Goal: Task Accomplishment & Management: Use online tool/utility

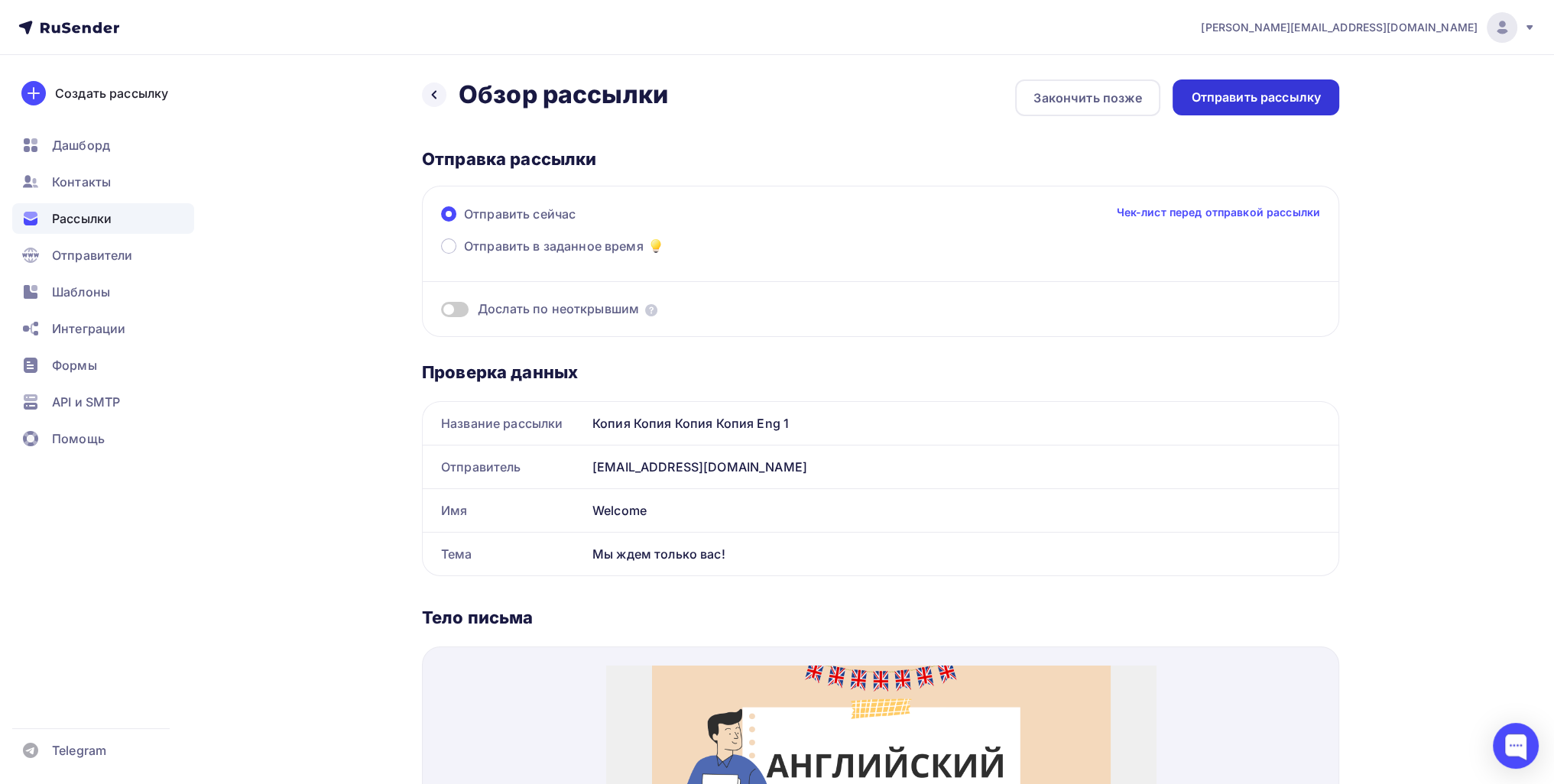
click at [1207, 99] on div "Отправить рассылку" at bounding box center [1256, 97] width 130 height 18
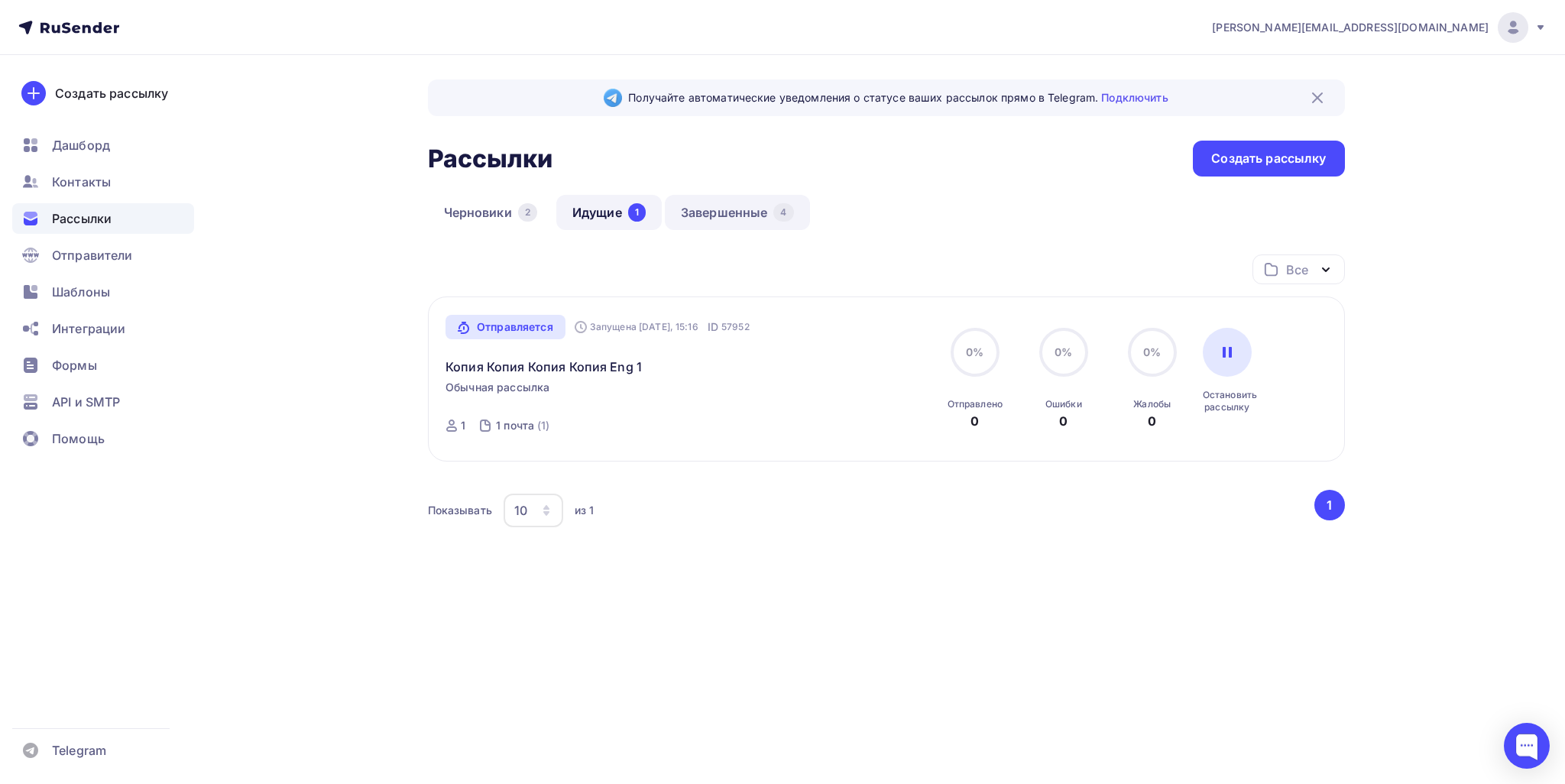
click at [745, 209] on link "Завершенные 4" at bounding box center [738, 213] width 145 height 35
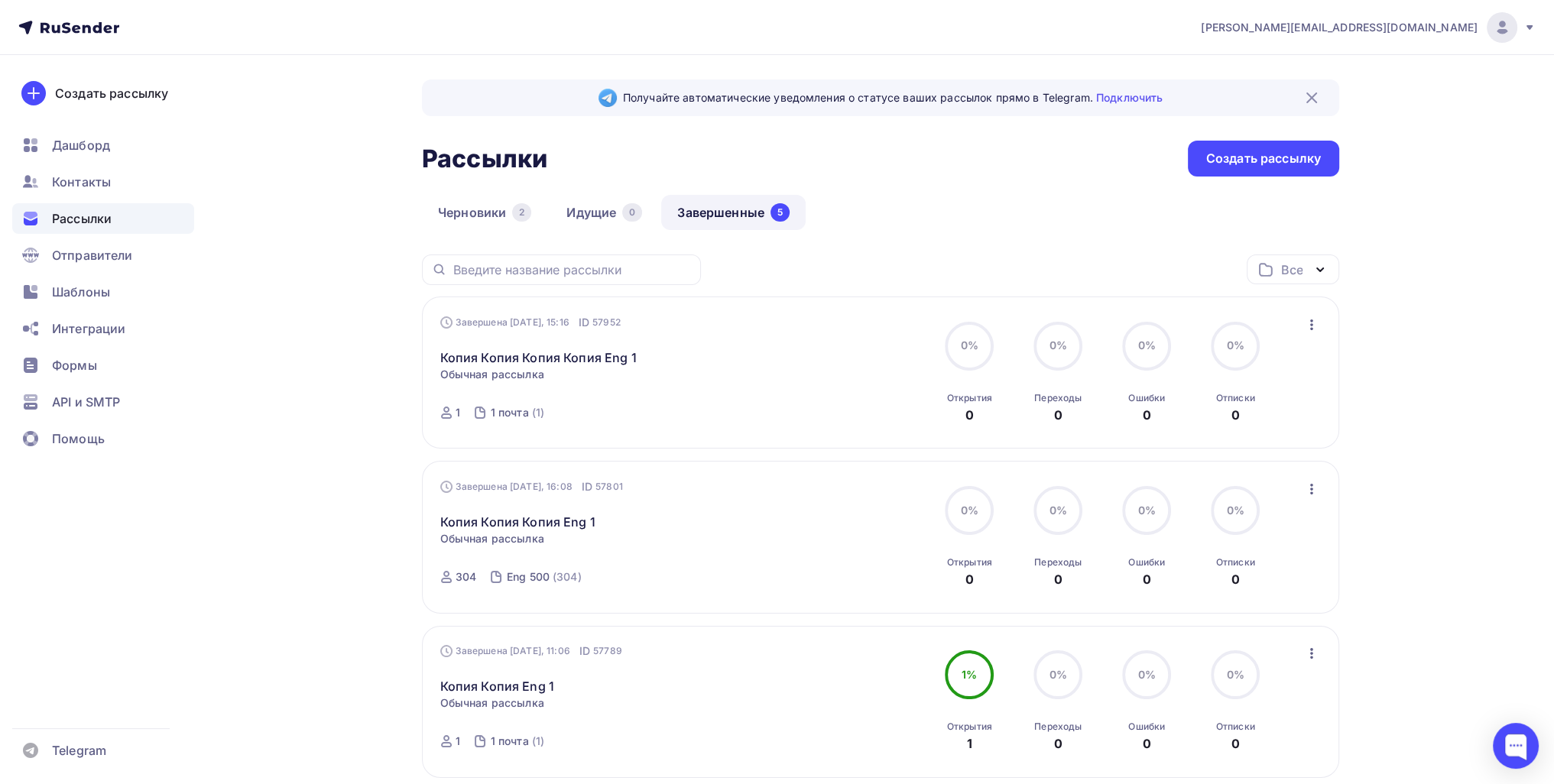
click at [1313, 321] on icon "button" at bounding box center [1311, 324] width 18 height 18
click at [1230, 421] on div "Копировать в новую" at bounding box center [1240, 425] width 157 height 18
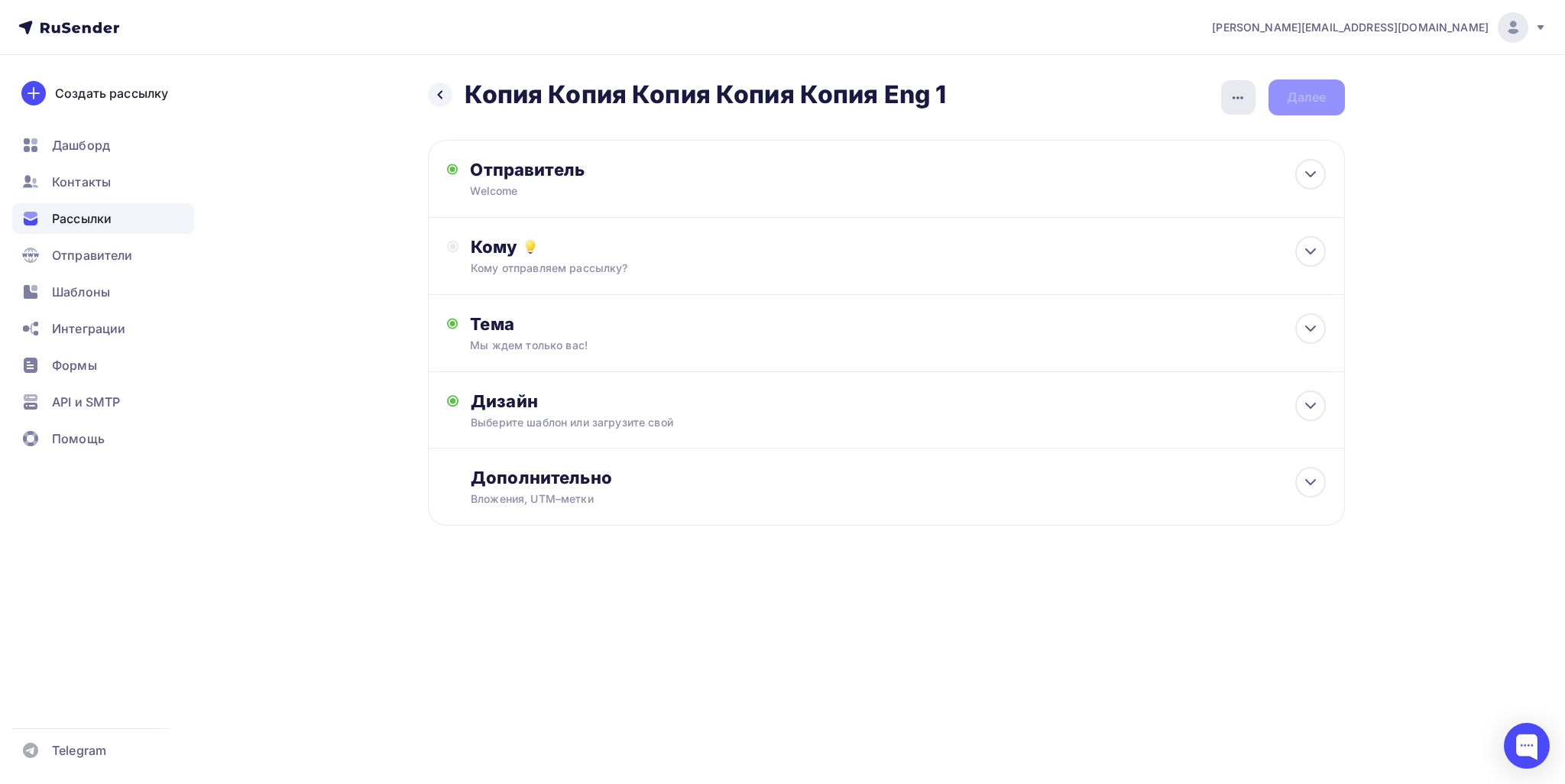
click at [1248, 92] on div "button" at bounding box center [1238, 97] width 34 height 34
click at [1198, 177] on div "Переименовать рассылку" at bounding box center [1157, 175] width 190 height 18
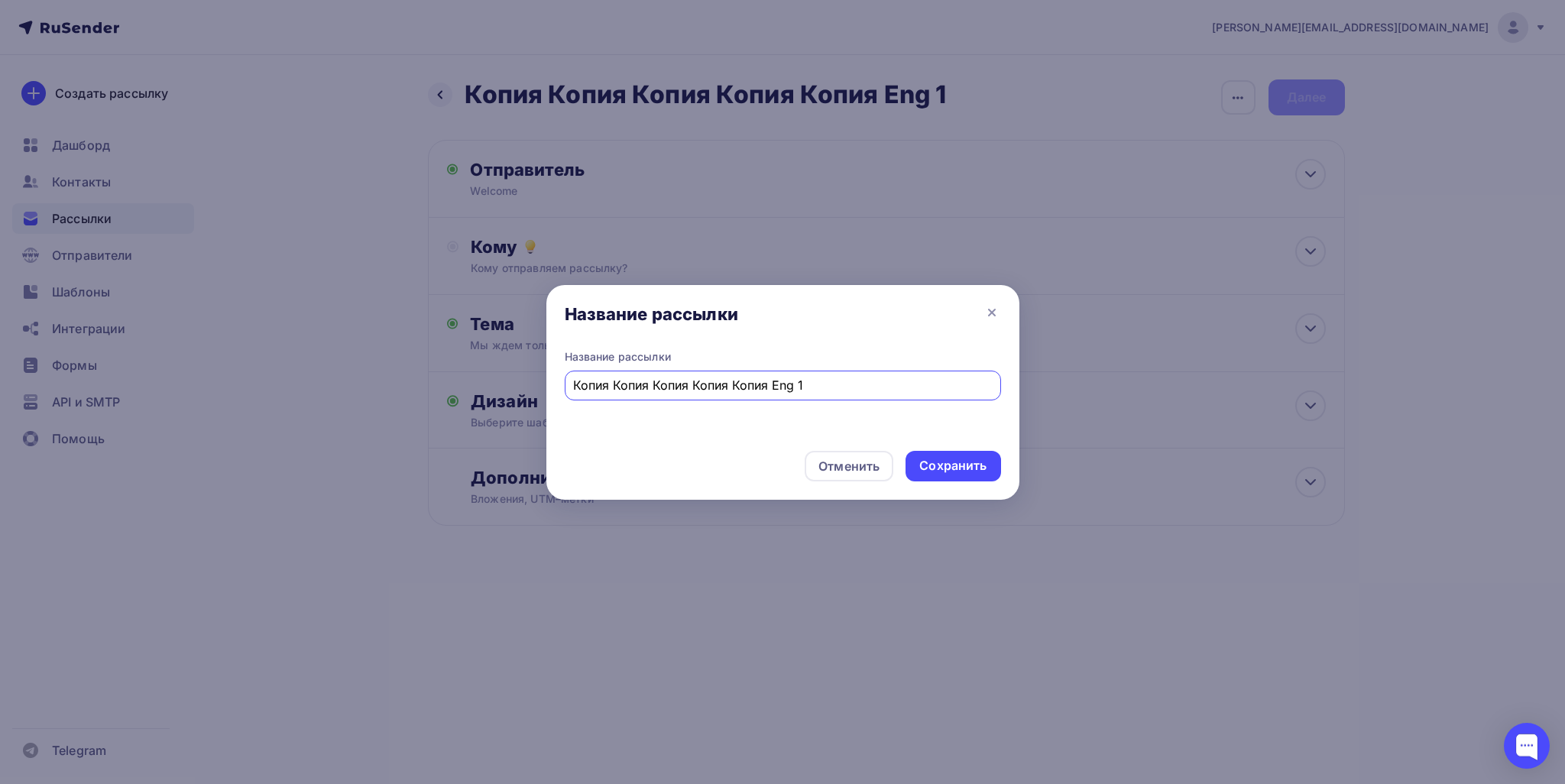
drag, startPoint x: 771, startPoint y: 380, endPoint x: 478, endPoint y: 367, distance: 293.3
click at [373, 369] on div "Название рассылки Название рассылки Копия Копия Копия Копия Копия Eng 1 Отменит…" at bounding box center [782, 392] width 1565 height 784
drag, startPoint x: 605, startPoint y: 385, endPoint x: 598, endPoint y: 390, distance: 8.6
click at [598, 390] on input "Eng 1" at bounding box center [782, 385] width 419 height 18
type input "Eng 2"
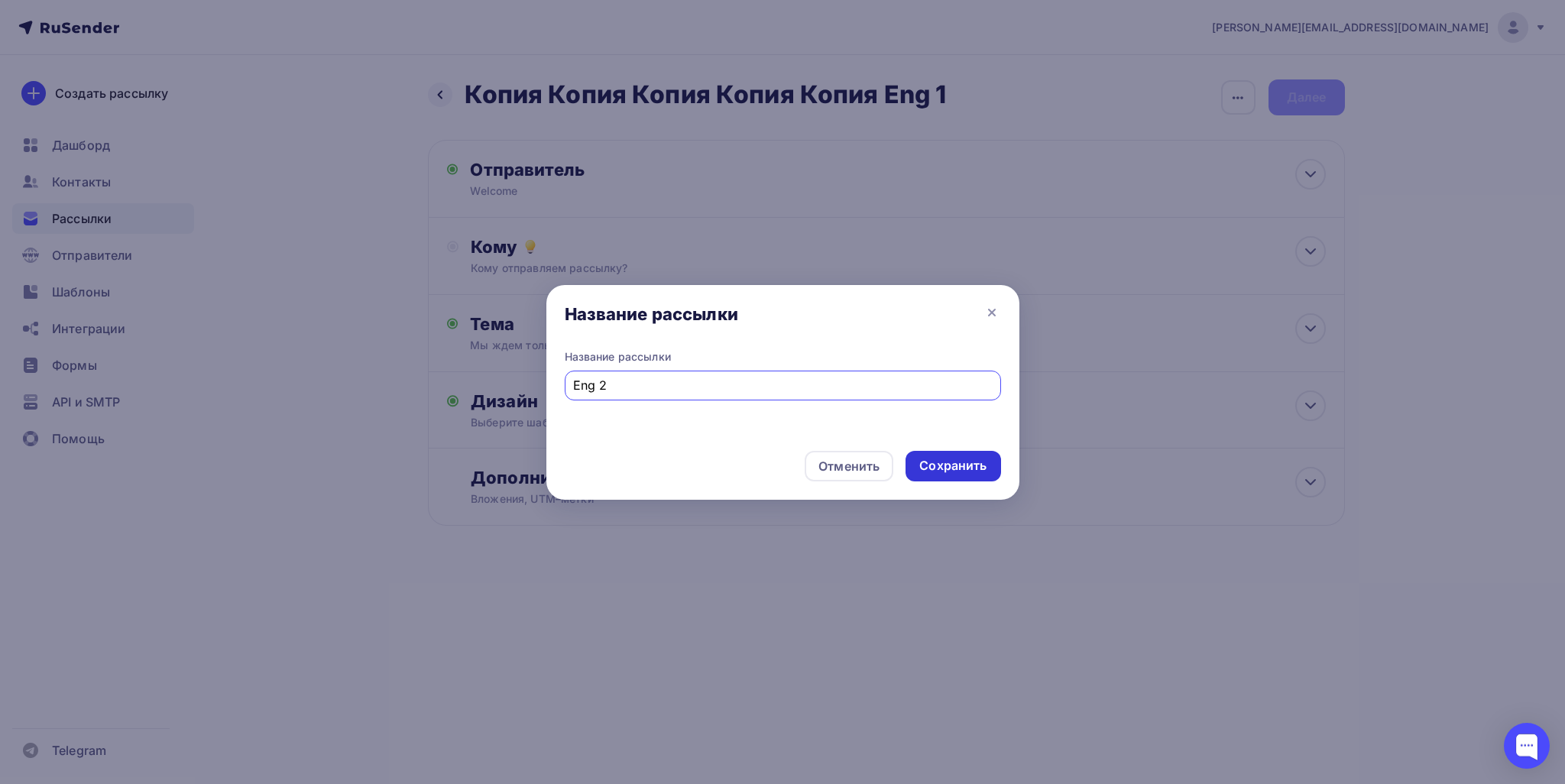
click at [953, 476] on div "Сохранить" at bounding box center [954, 466] width 95 height 31
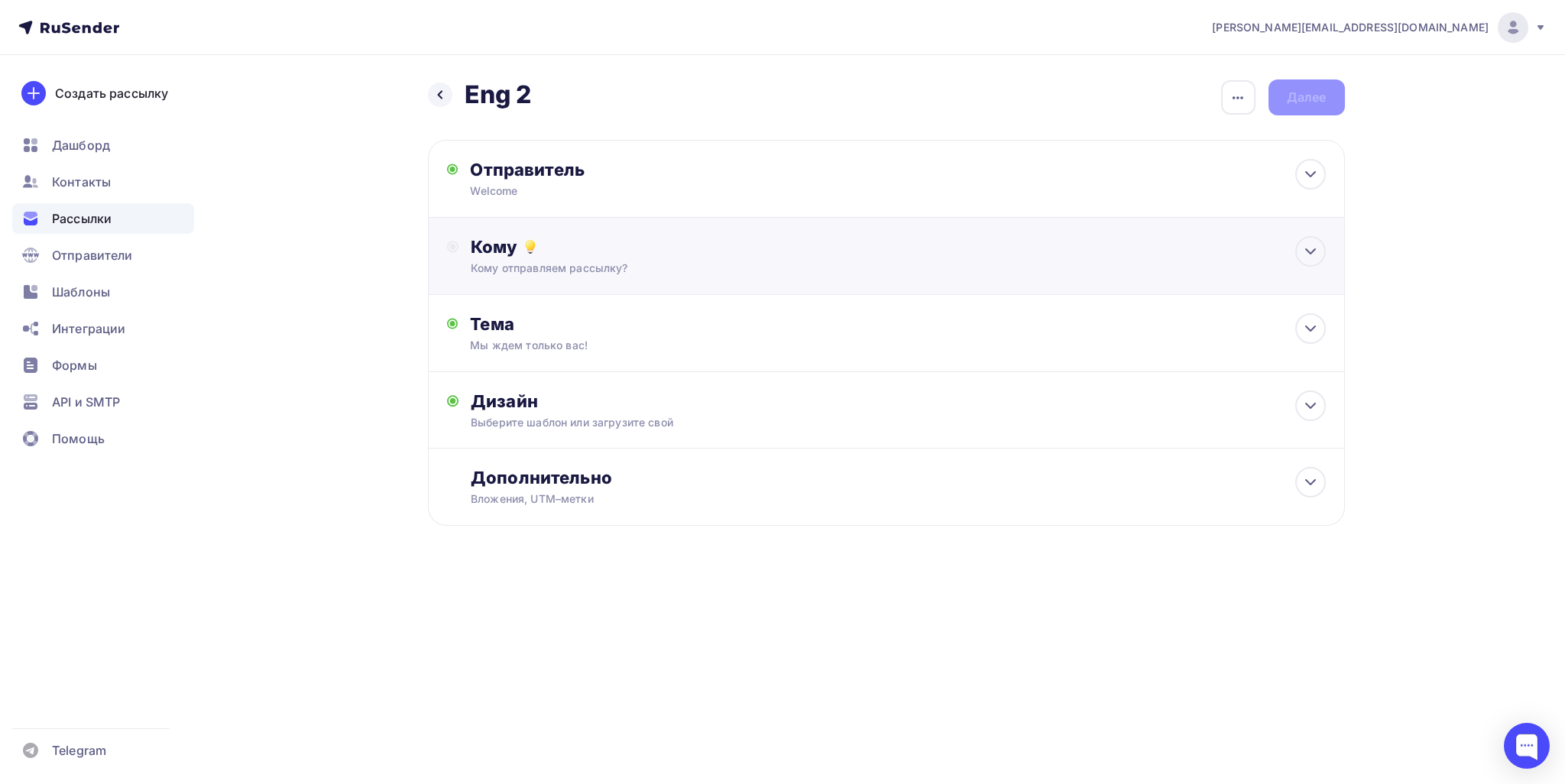
click at [575, 273] on div "Кому отправляем рассылку?" at bounding box center [856, 268] width 770 height 15
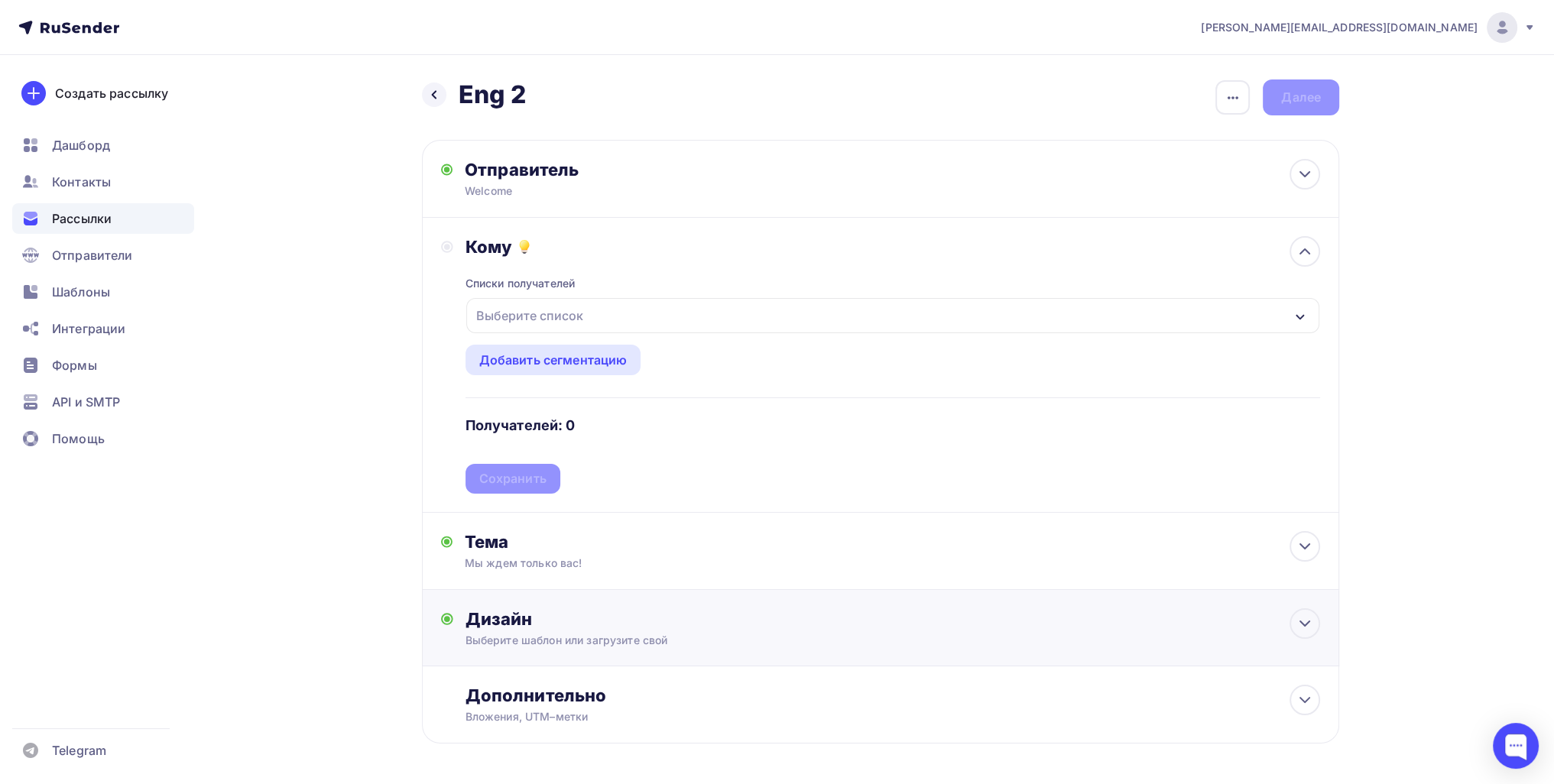
click at [553, 642] on div "Выберите шаблон или загрузите свой" at bounding box center [850, 640] width 770 height 15
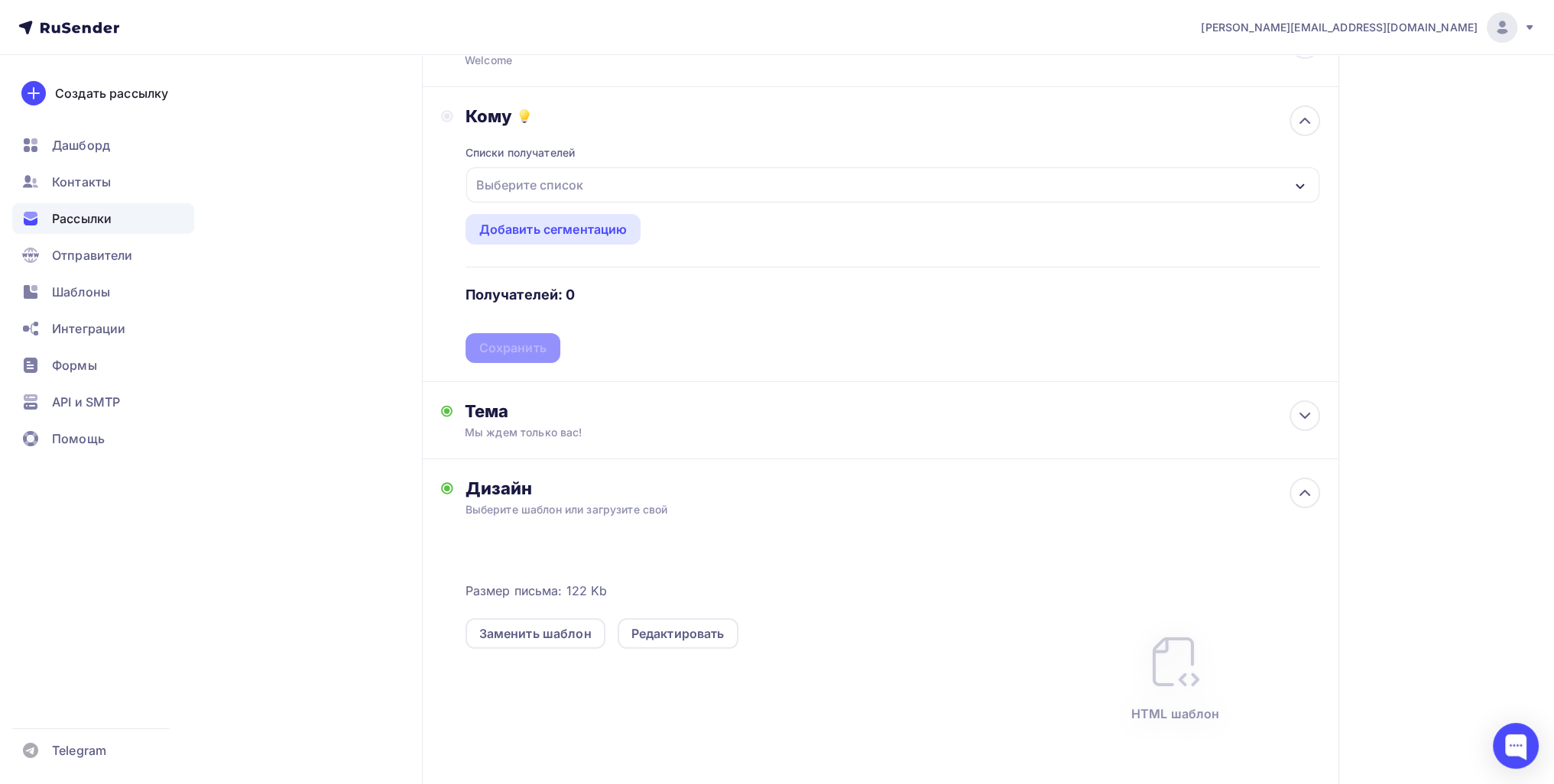
scroll to position [153, 0]
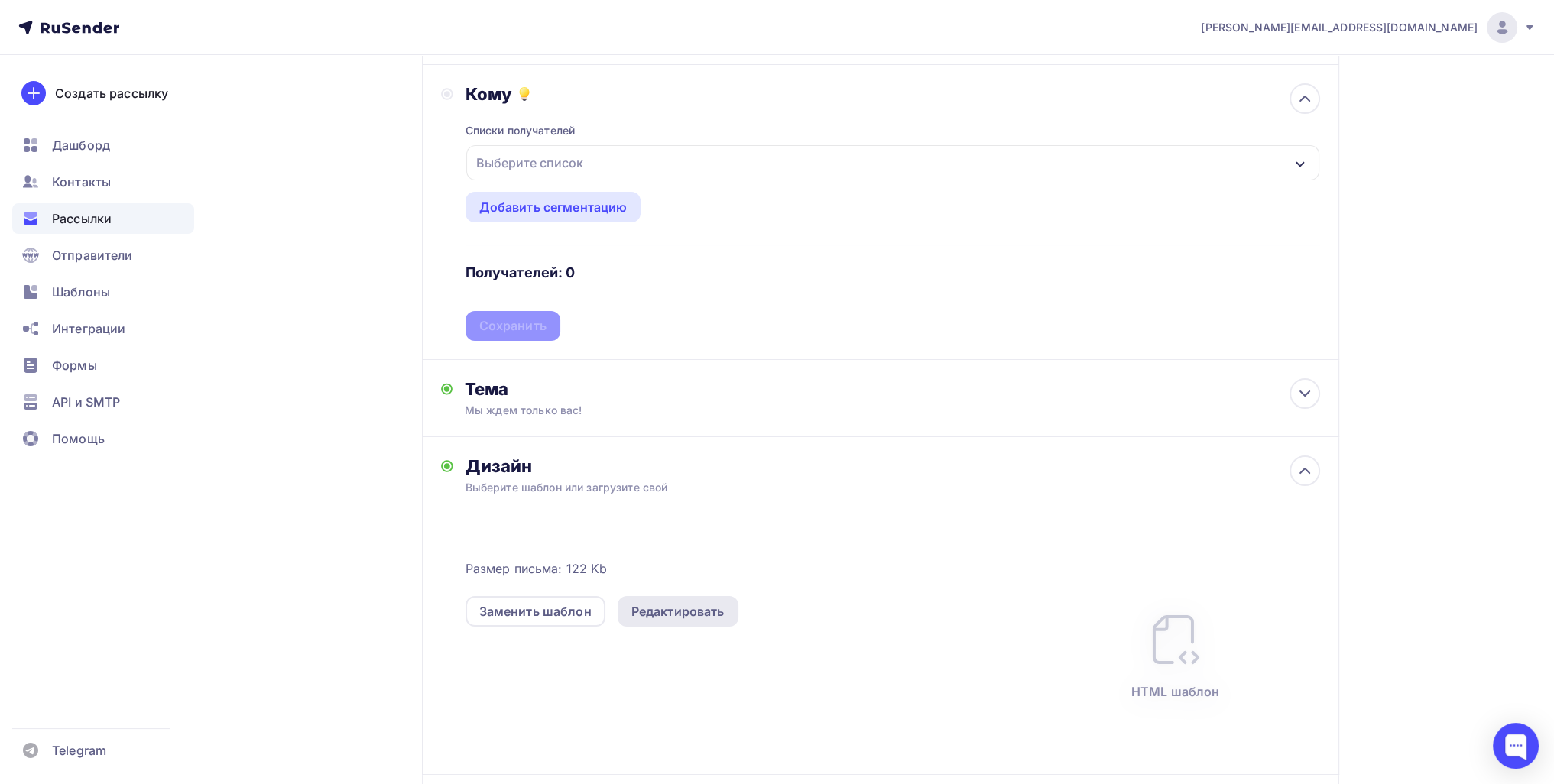
click at [660, 610] on div "Редактировать" at bounding box center [678, 611] width 93 height 18
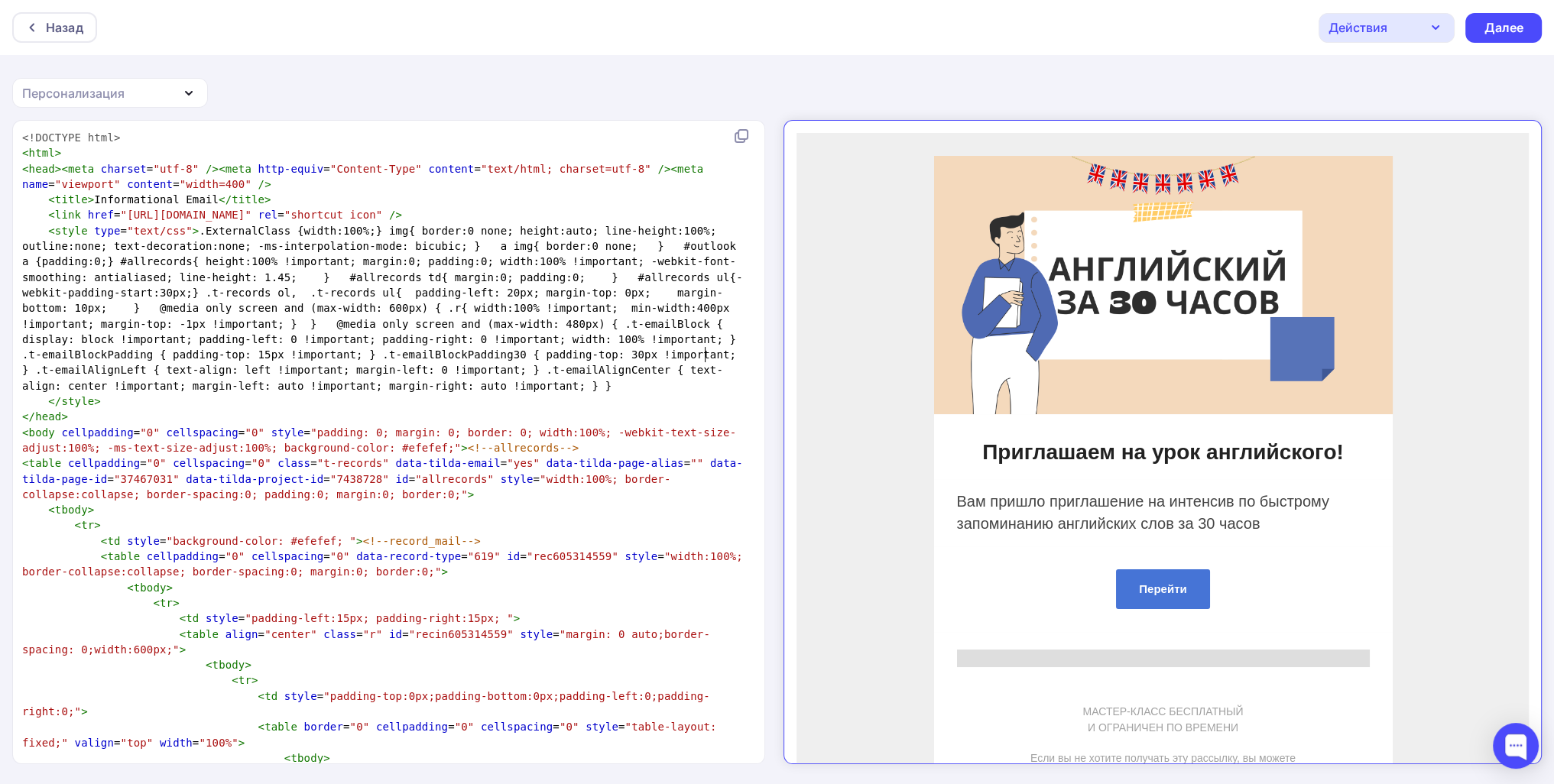
click at [705, 355] on span "< style type = "text/css" > .ExternalClass {width:100%;} img{ border:0 none; he…" at bounding box center [383, 308] width 721 height 168
type textarea "<!DOCTYPE html> <html> <head><meta charset="utf-8" /><meta http-equiv="Content-…"
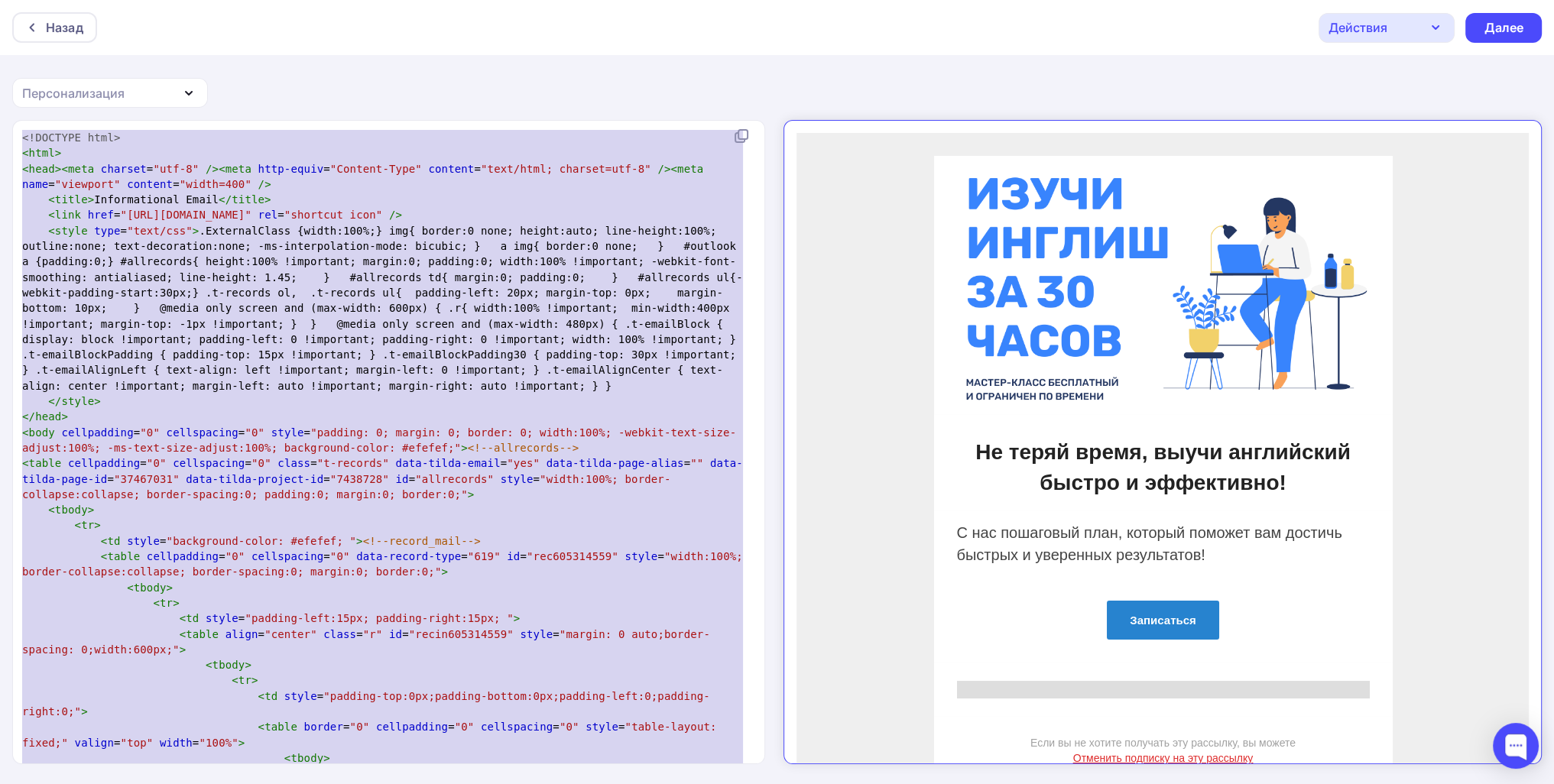
scroll to position [3516, 0]
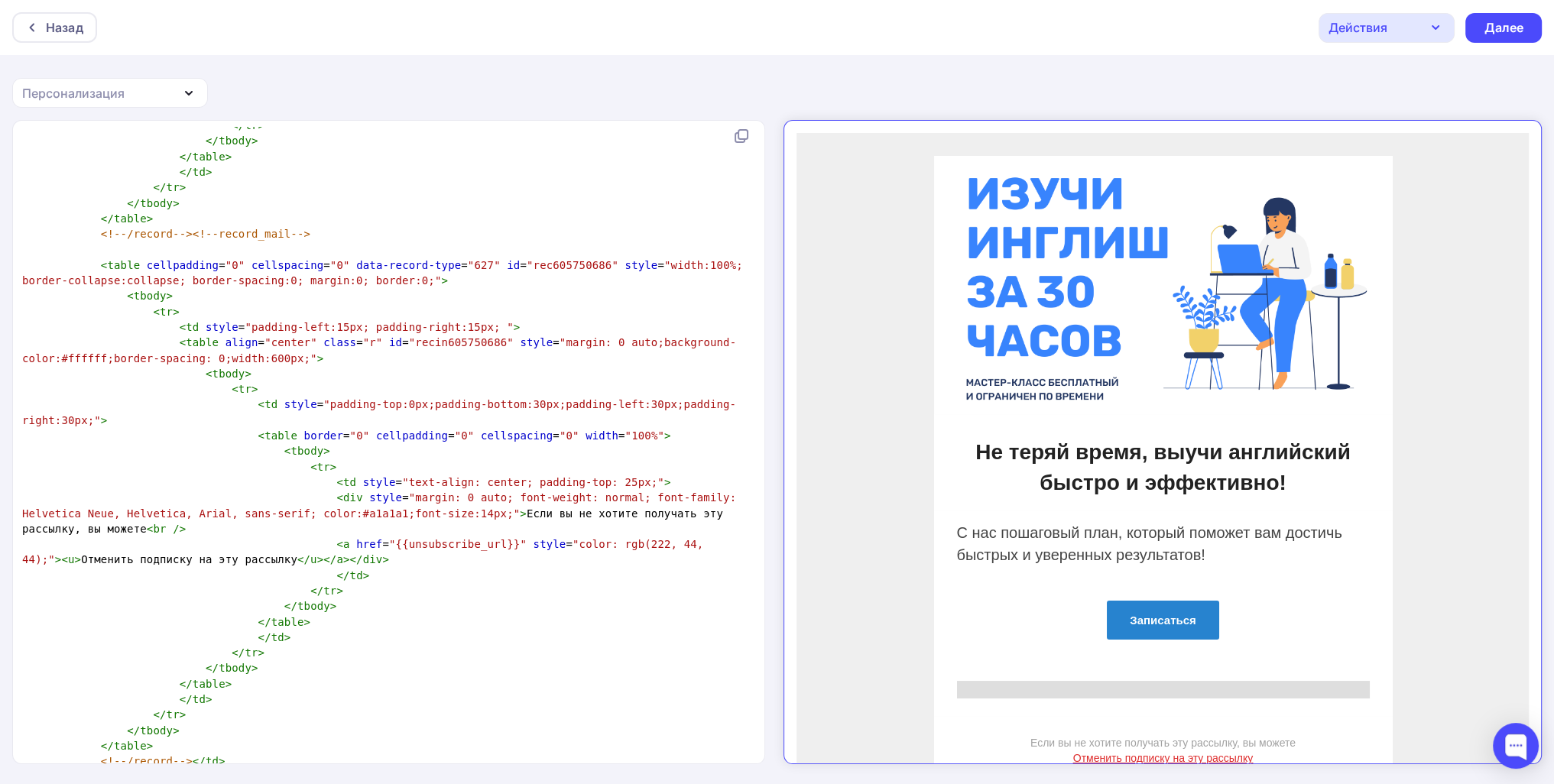
click at [1533, 45] on div "Назад Действия Отправить тестовое письмо Сохранить в Мои шаблоны Выйти без сохр…" at bounding box center [777, 28] width 1554 height 55
click at [1500, 24] on div "Далее" at bounding box center [1504, 28] width 40 height 18
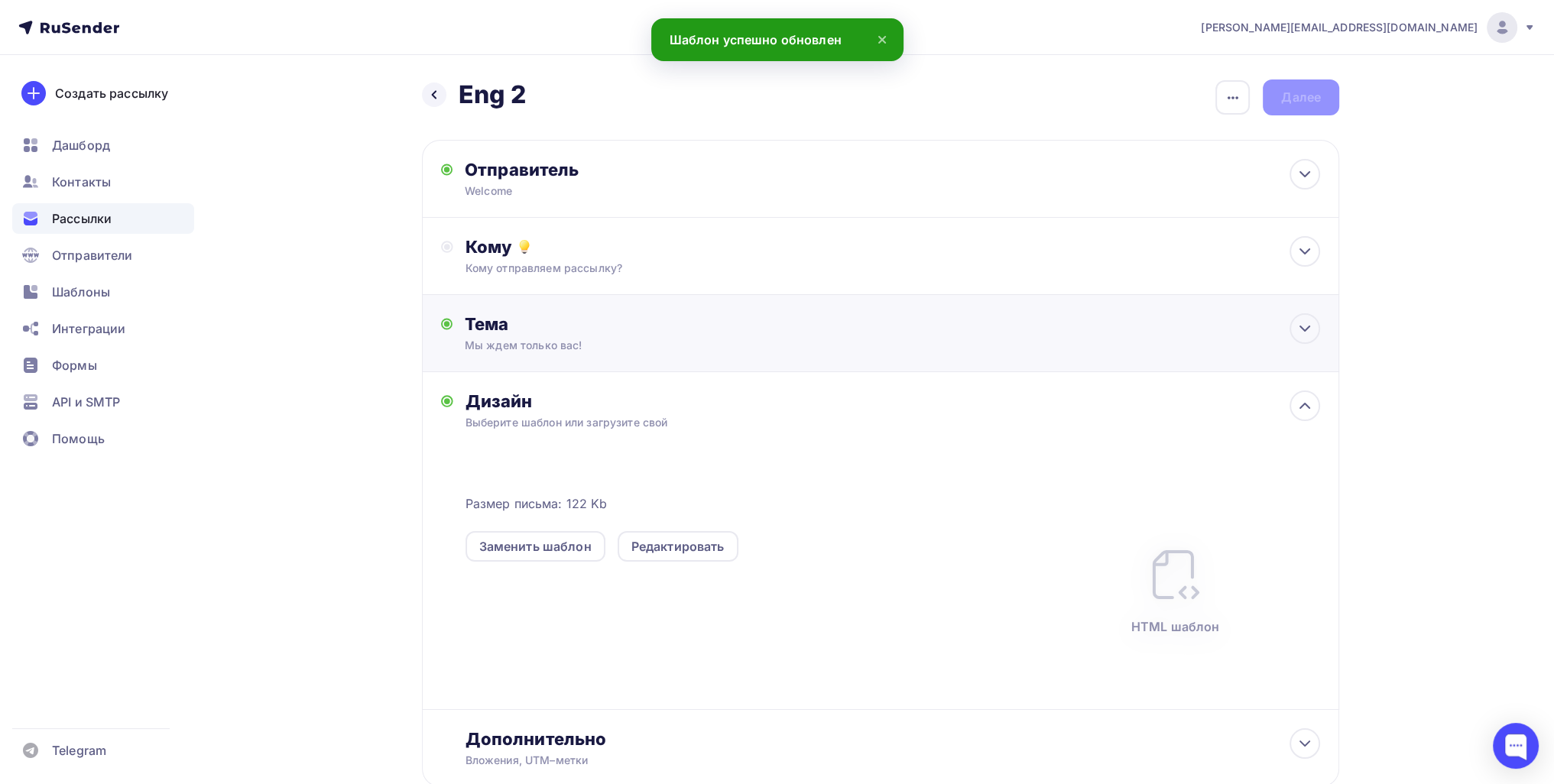
click at [633, 327] on div "Тема" at bounding box center [615, 324] width 302 height 21
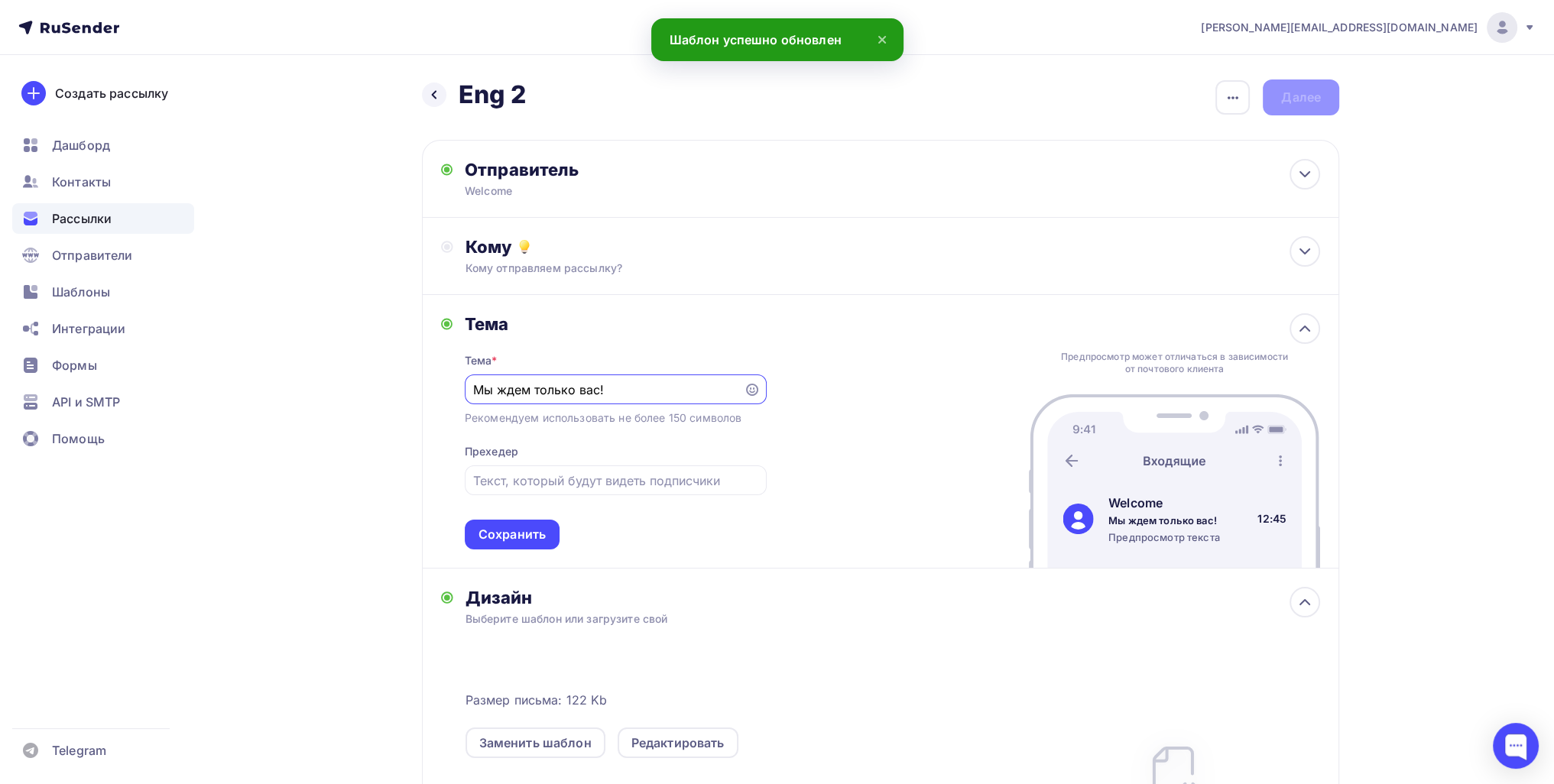
drag, startPoint x: 575, startPoint y: 390, endPoint x: 461, endPoint y: 389, distance: 114.0
click at [461, 389] on div "Тема Тема * Мы ждем только вас! Рекомендуем использовать не более 150 символов …" at bounding box center [603, 431] width 325 height 236
click at [550, 385] on input "Мы ждем только вас!" at bounding box center [604, 389] width 262 height 18
drag, startPoint x: 536, startPoint y: 389, endPoint x: 578, endPoint y: 389, distance: 42.0
click at [578, 389] on input "Мы ждем только вас!" at bounding box center [604, 389] width 262 height 18
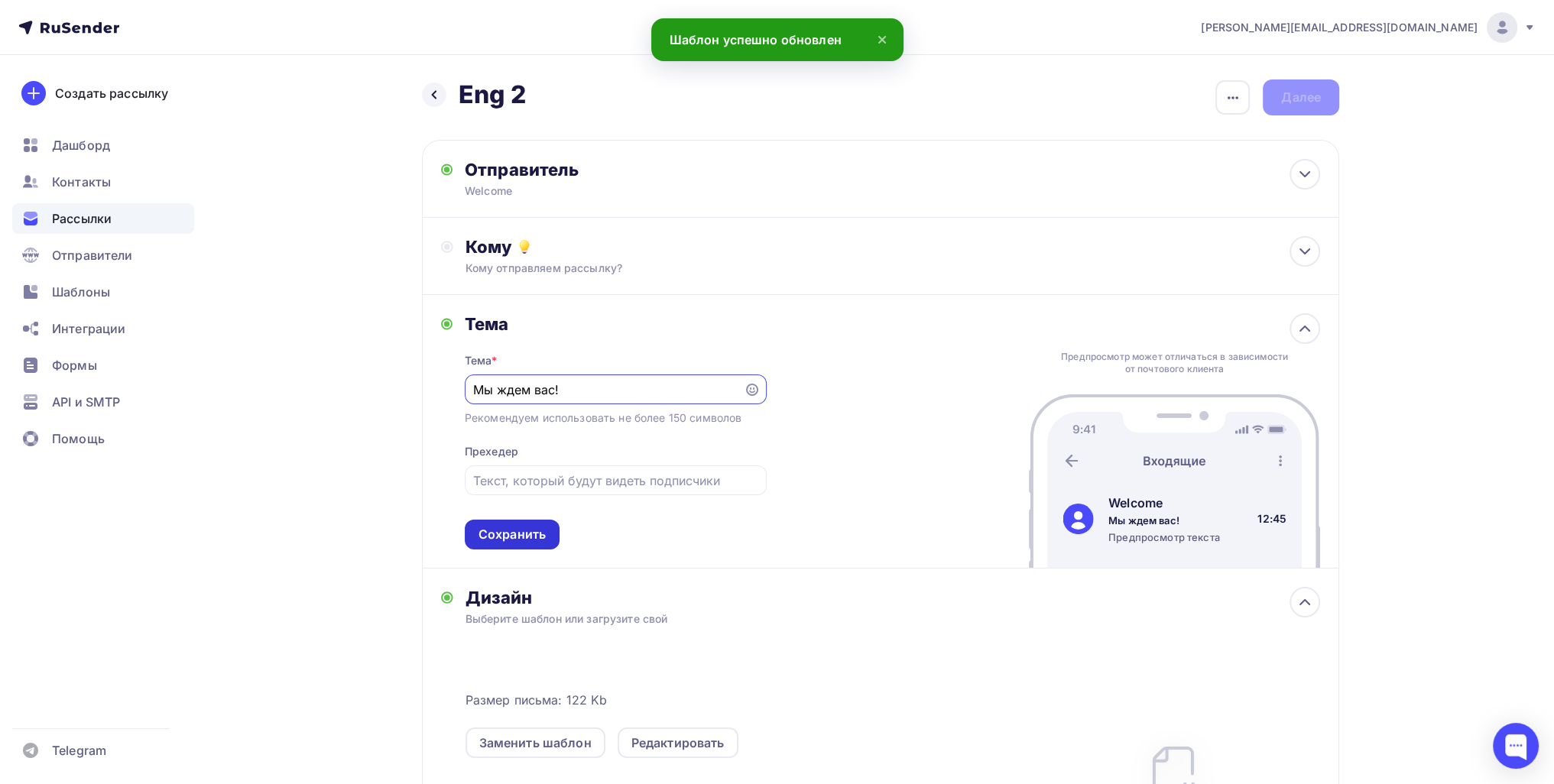
type input "Мы ждем вас!"
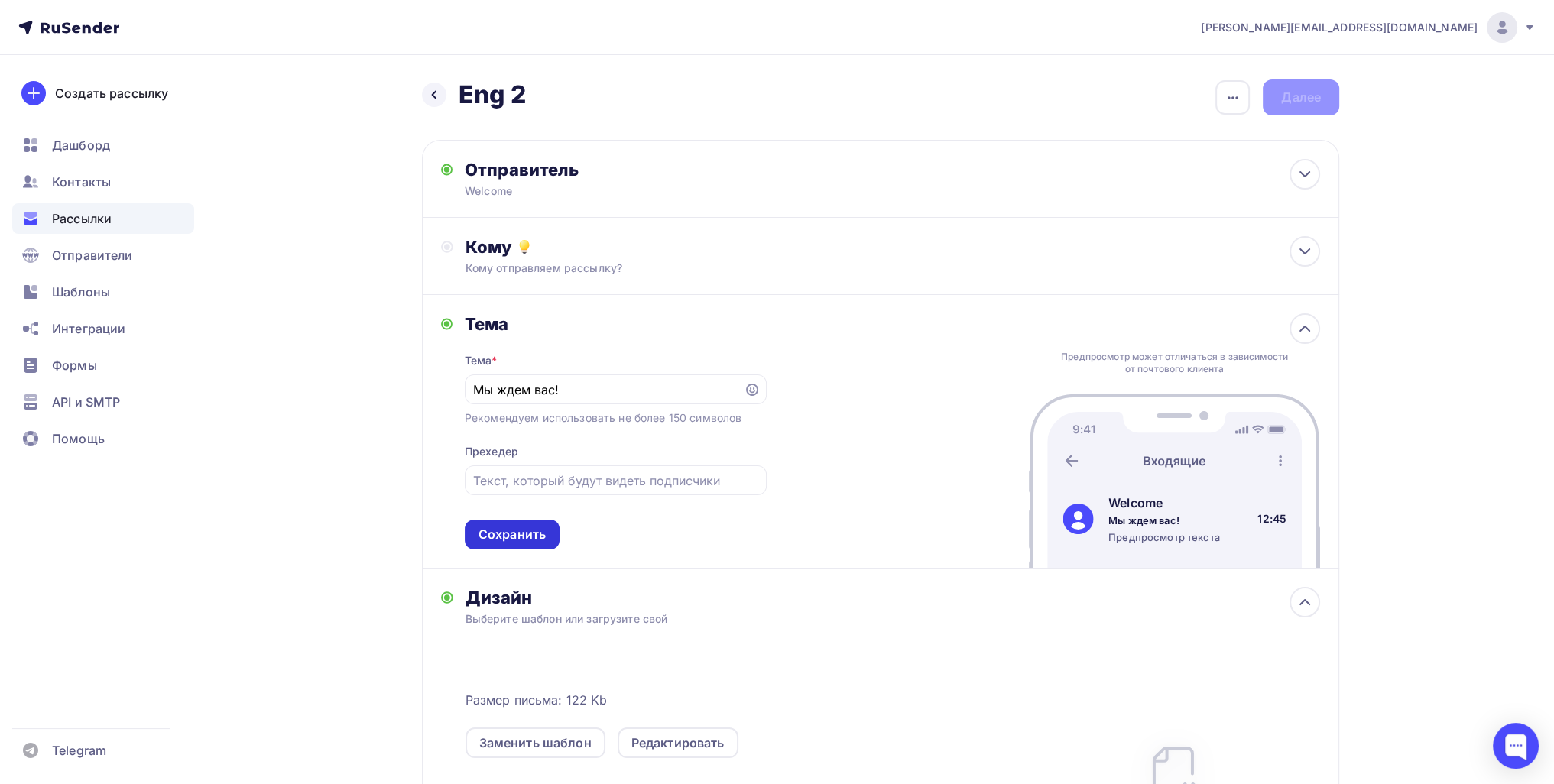
click at [538, 529] on div "Сохранить" at bounding box center [512, 534] width 67 height 18
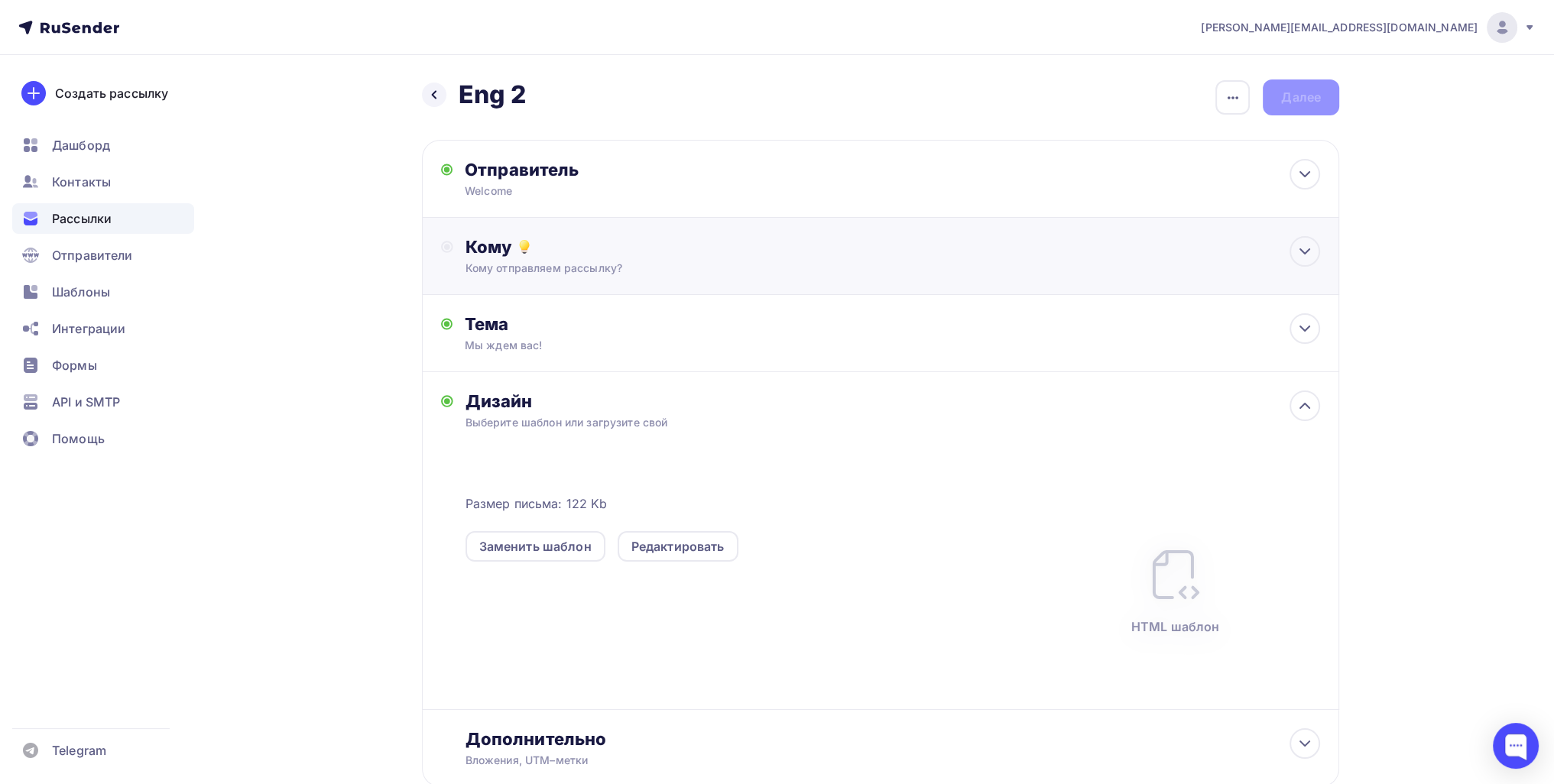
click at [550, 252] on div "Кому" at bounding box center [892, 247] width 855 height 21
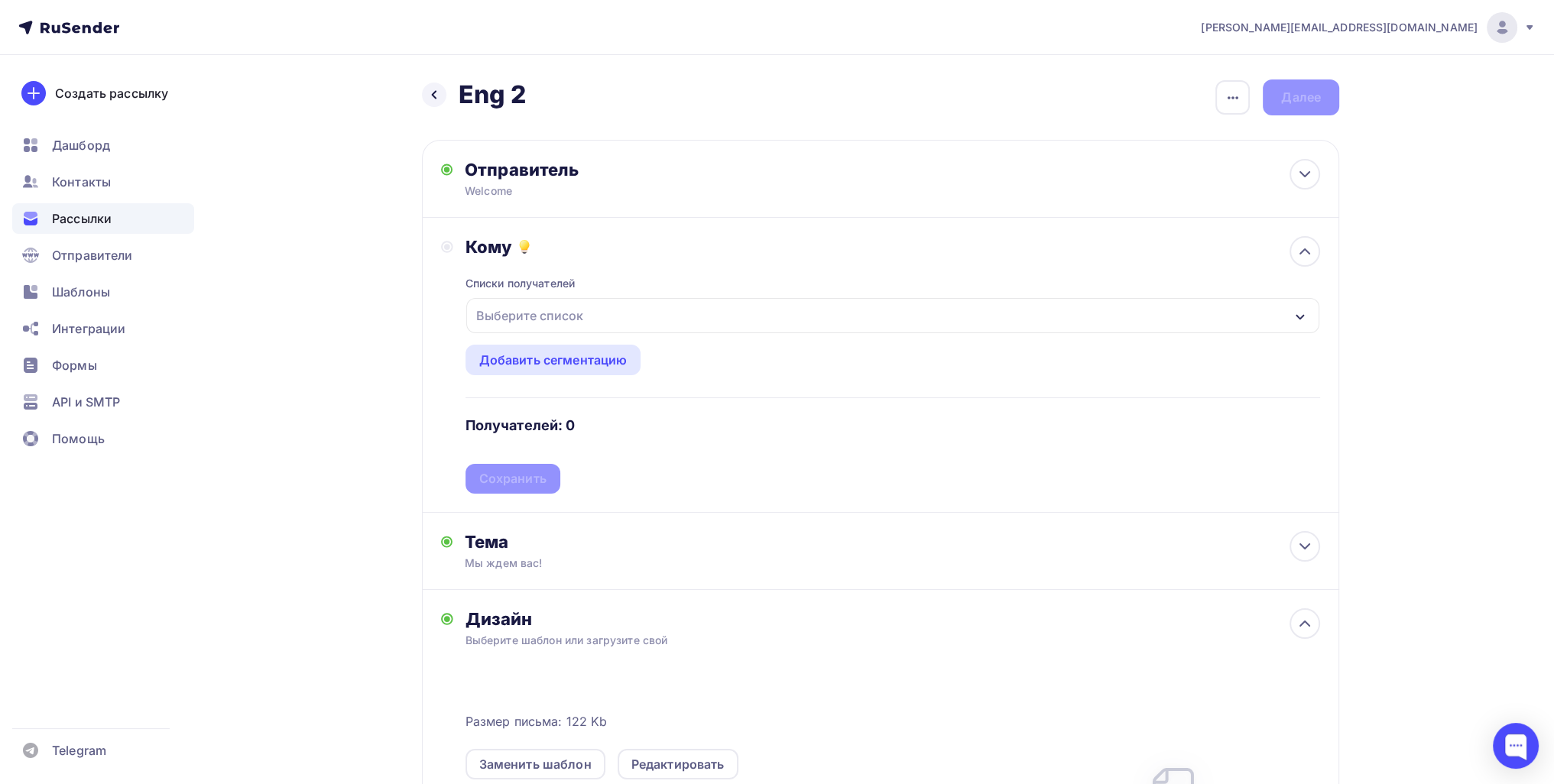
click at [501, 318] on div "Выберите список" at bounding box center [529, 316] width 119 height 28
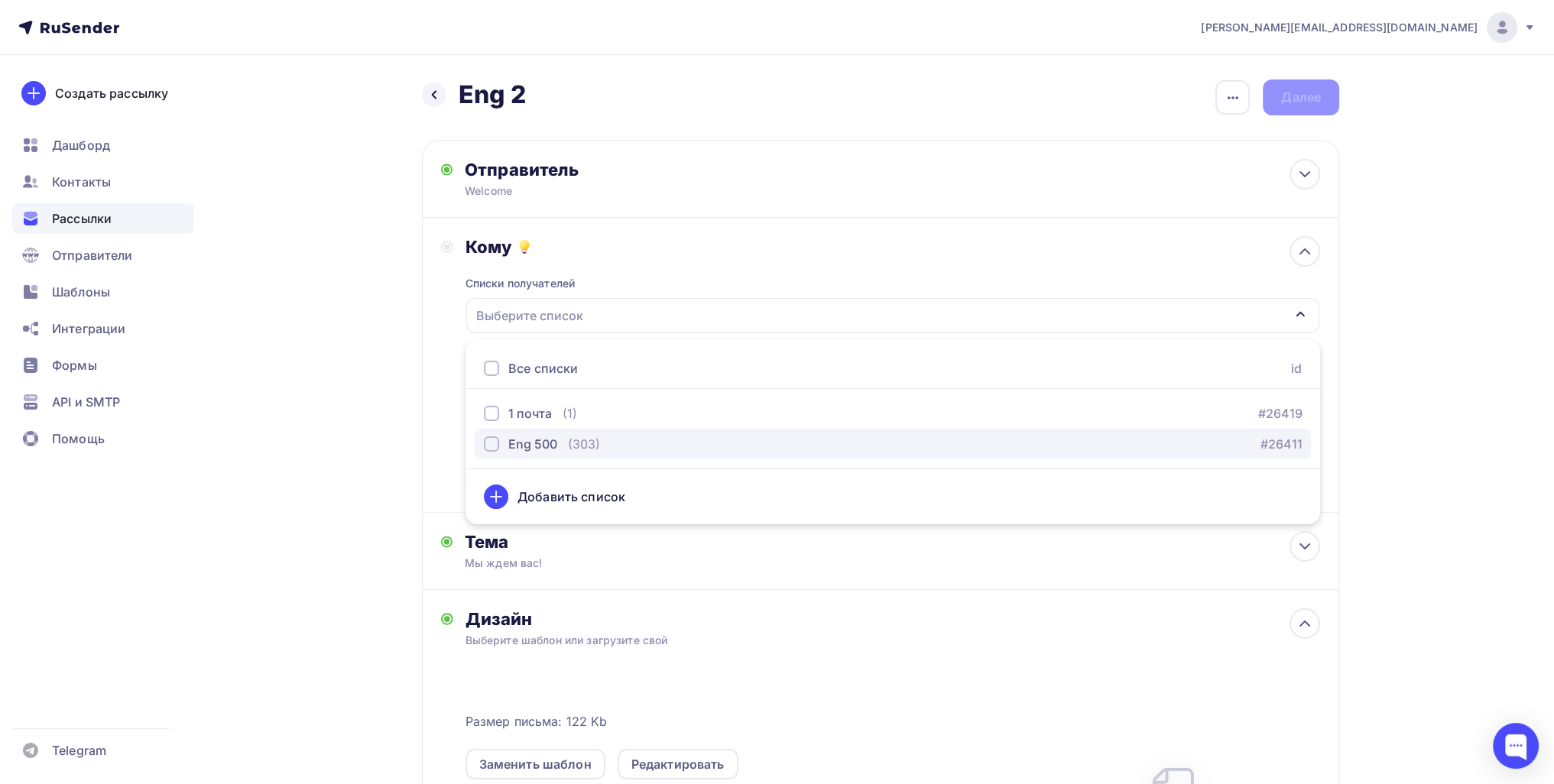
click at [526, 444] on div "Eng 500" at bounding box center [533, 444] width 49 height 18
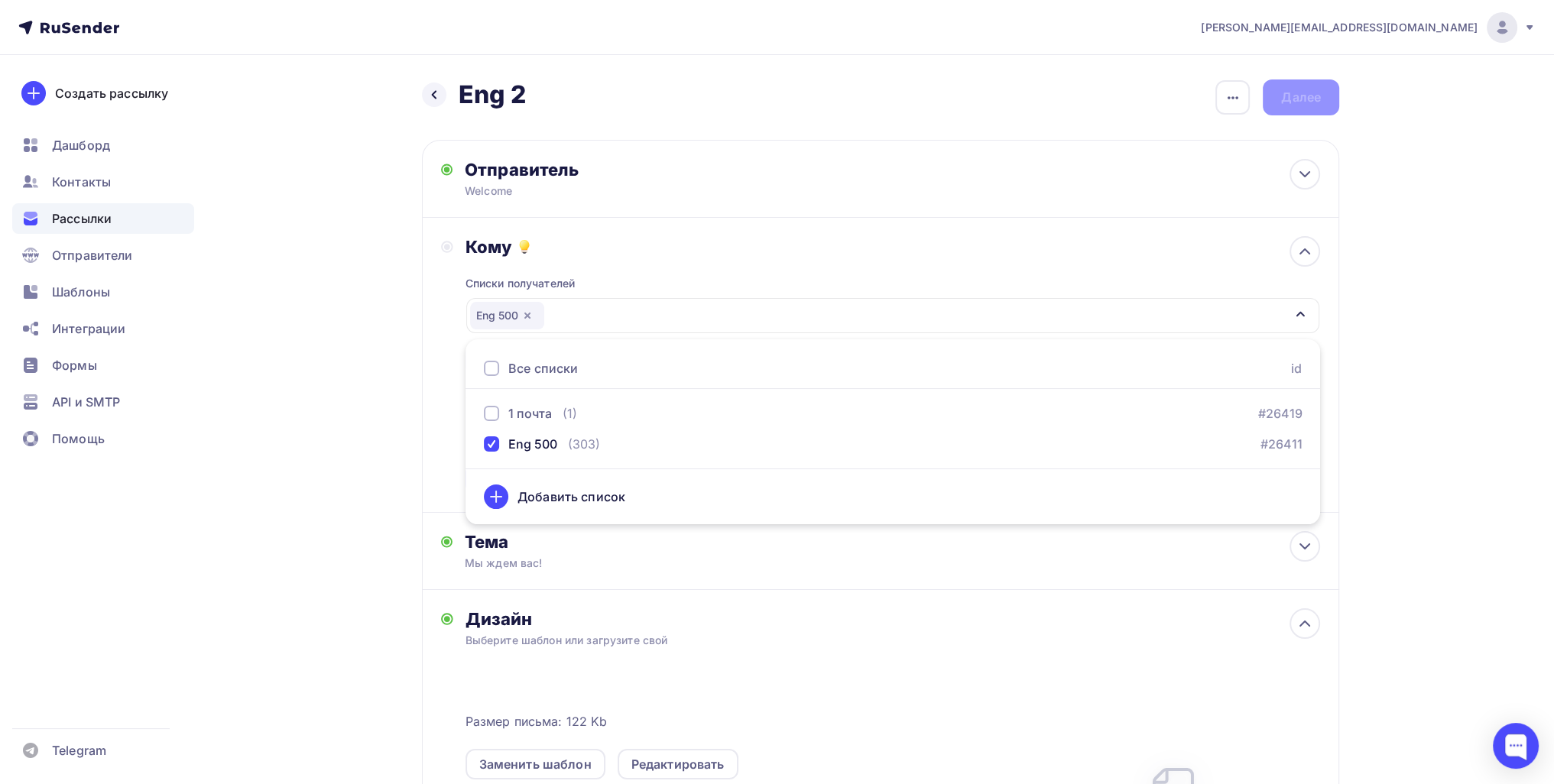
drag, startPoint x: 299, startPoint y: 436, endPoint x: 380, endPoint y: 451, distance: 82.4
click at [299, 437] on div "Назад Eng 2 Eng 2 Закончить позже Переименовать рассылку Удалить Далее Отправит…" at bounding box center [777, 579] width 1253 height 1048
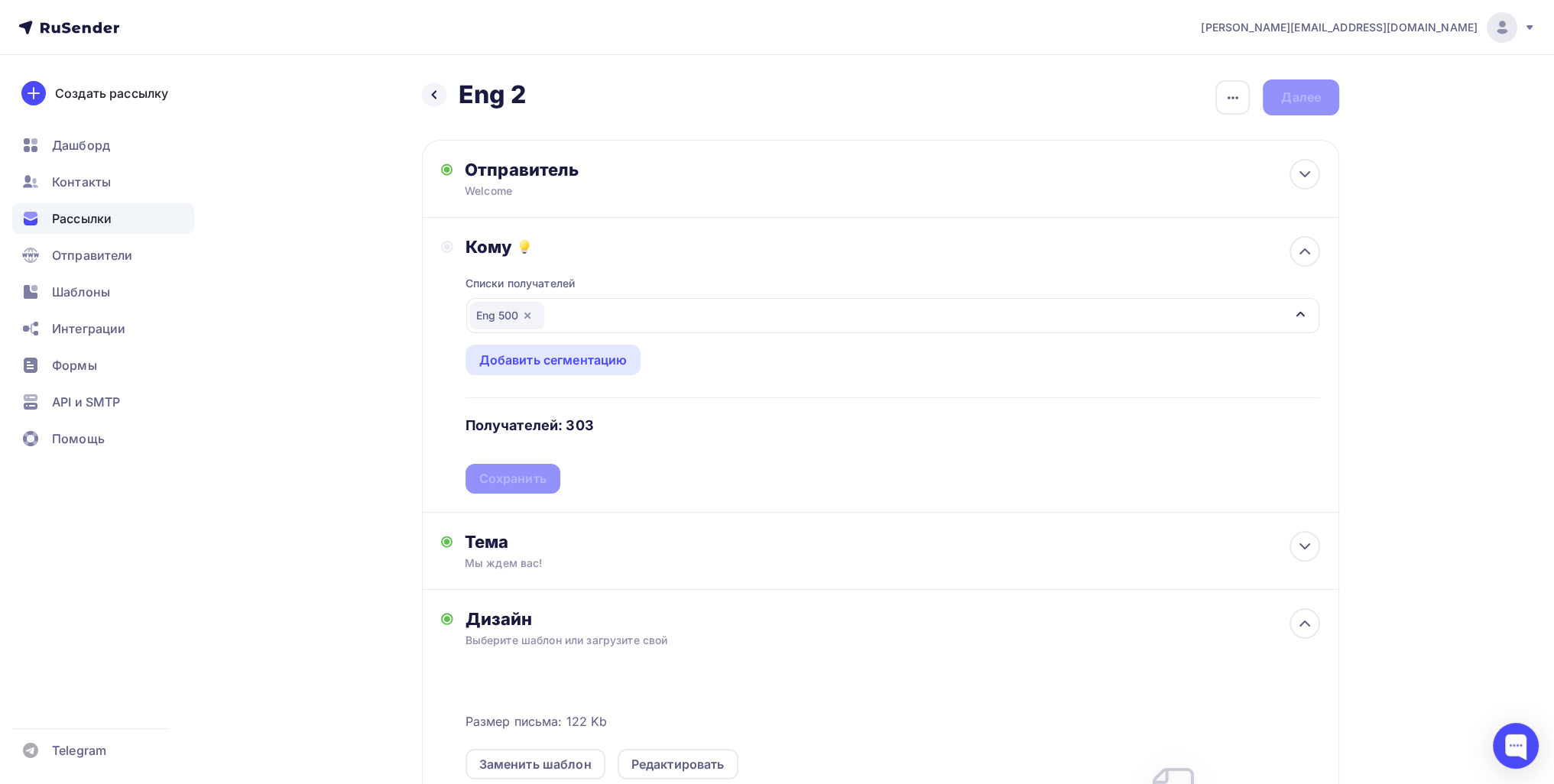
click at [509, 479] on div "Списки получателей Eng 500 Все списки id 1 почта (1) #26419 Eng 500 (303) #2641…" at bounding box center [892, 376] width 855 height 236
drag, startPoint x: 525, startPoint y: 473, endPoint x: 532, endPoint y: 477, distance: 8.1
click at [525, 473] on div "Сохранить" at bounding box center [513, 478] width 67 height 18
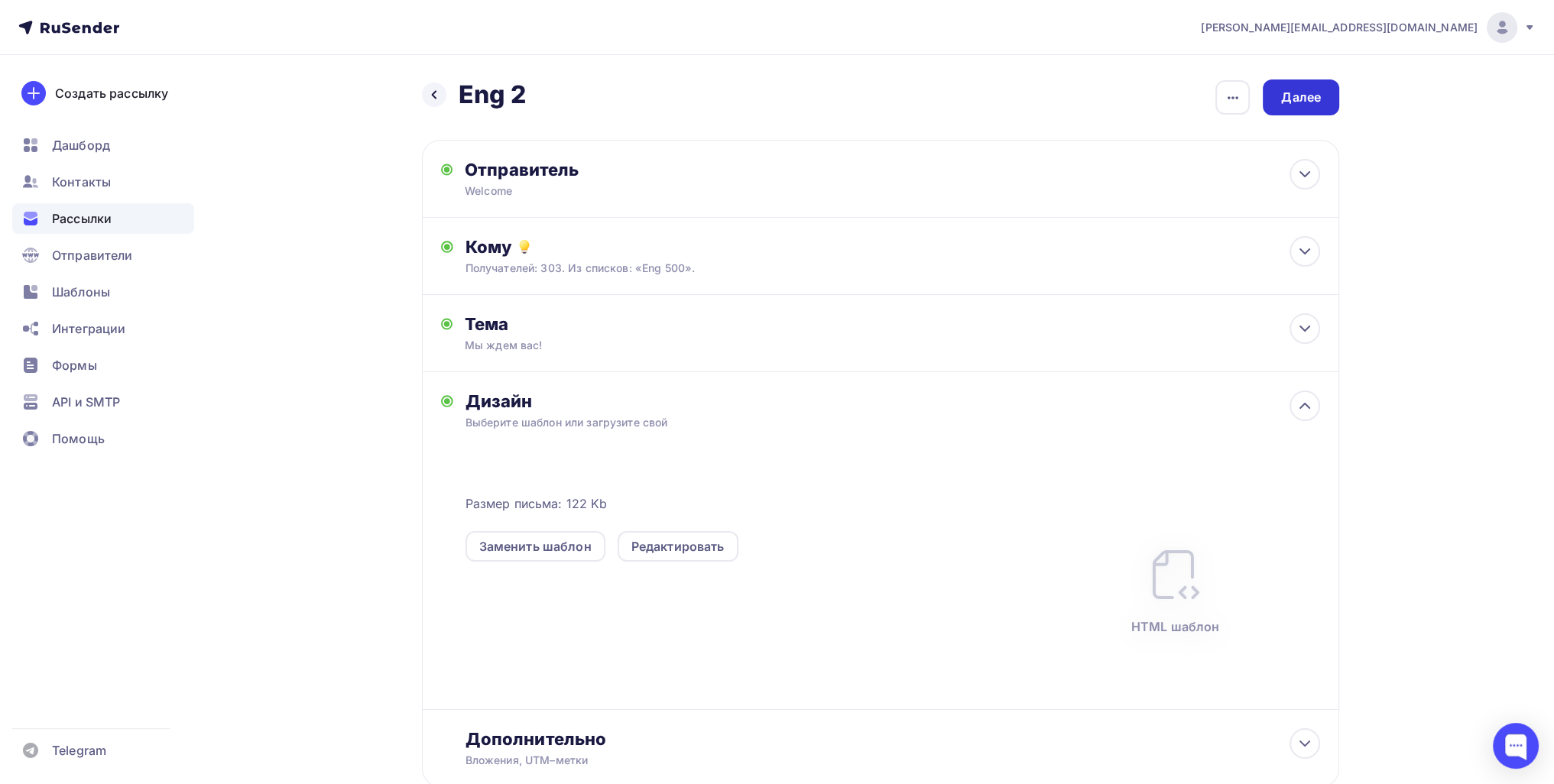
click at [1264, 93] on div "Далее" at bounding box center [1301, 97] width 77 height 36
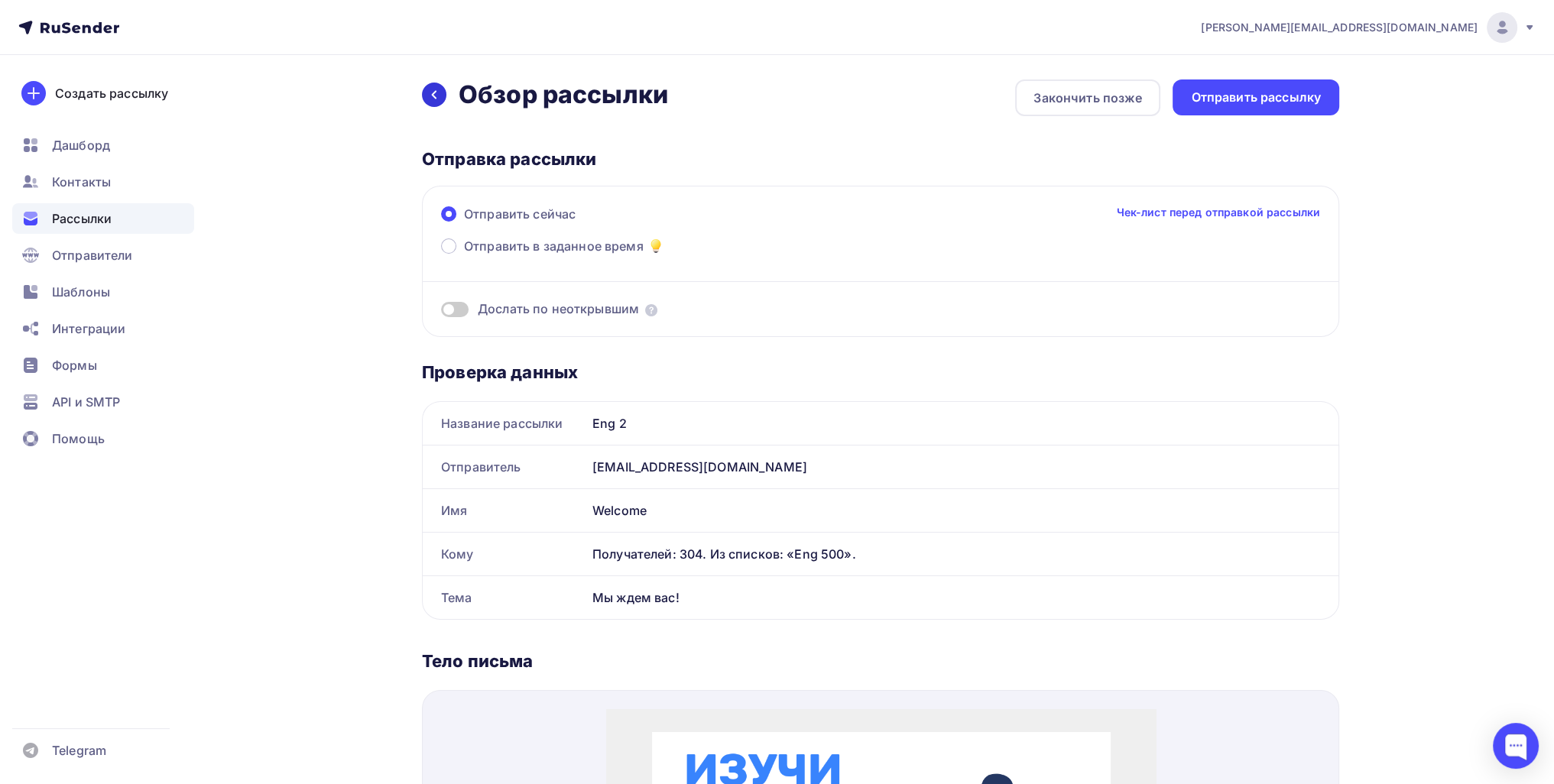
click at [432, 98] on icon at bounding box center [434, 95] width 12 height 12
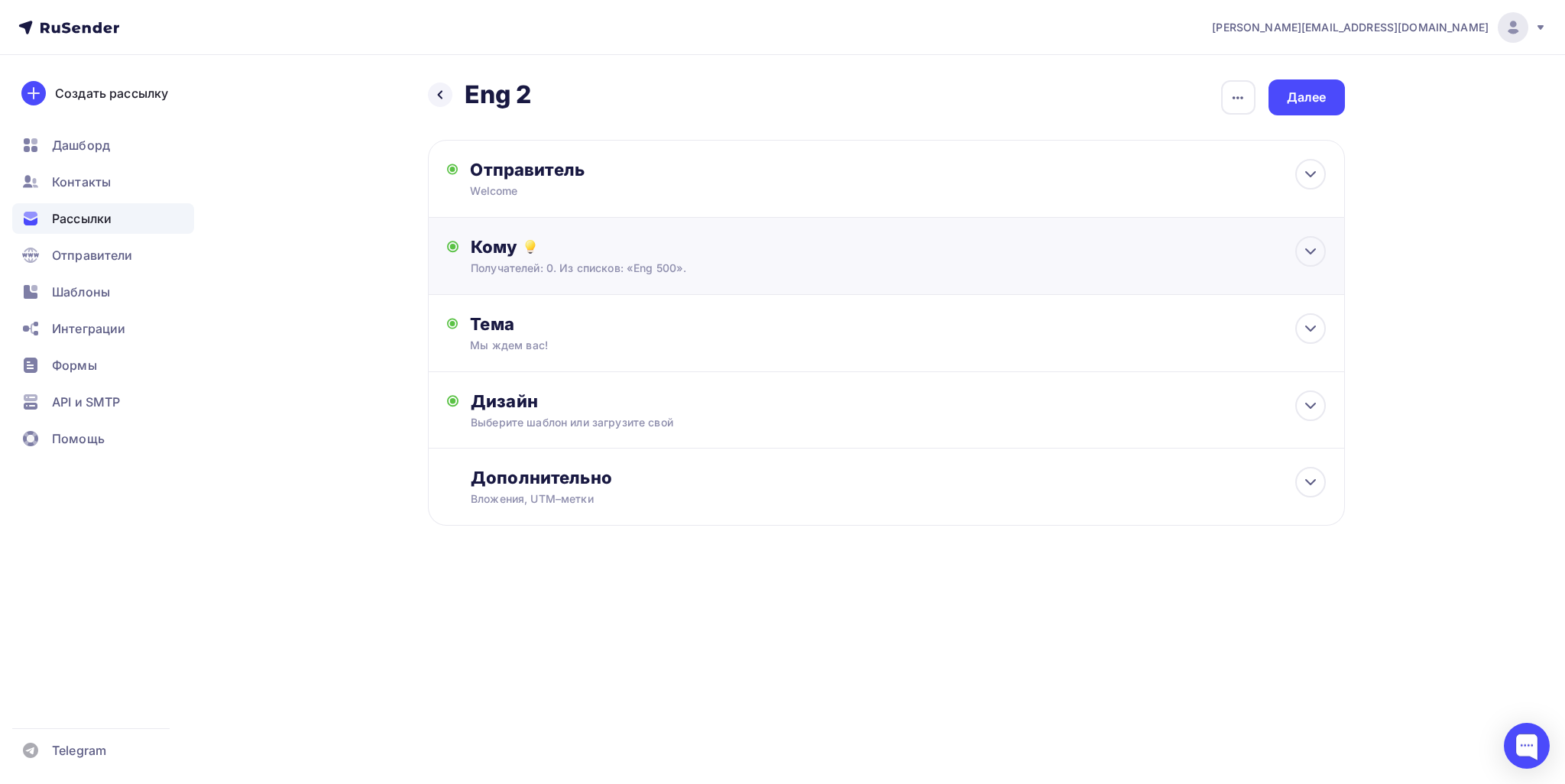
click at [615, 257] on div "Кому" at bounding box center [898, 247] width 855 height 21
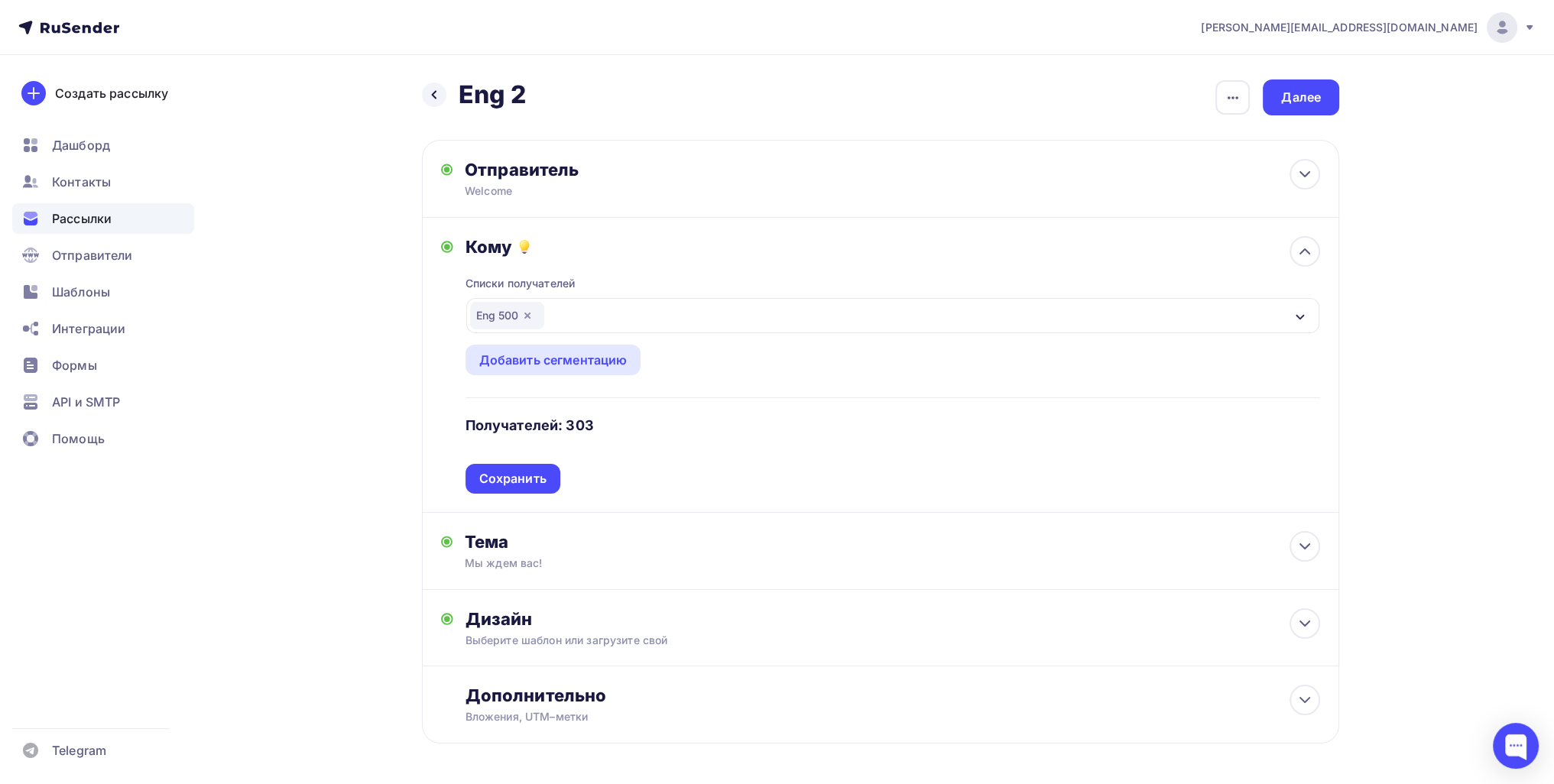
click at [541, 303] on div "Eng 500" at bounding box center [507, 316] width 74 height 28
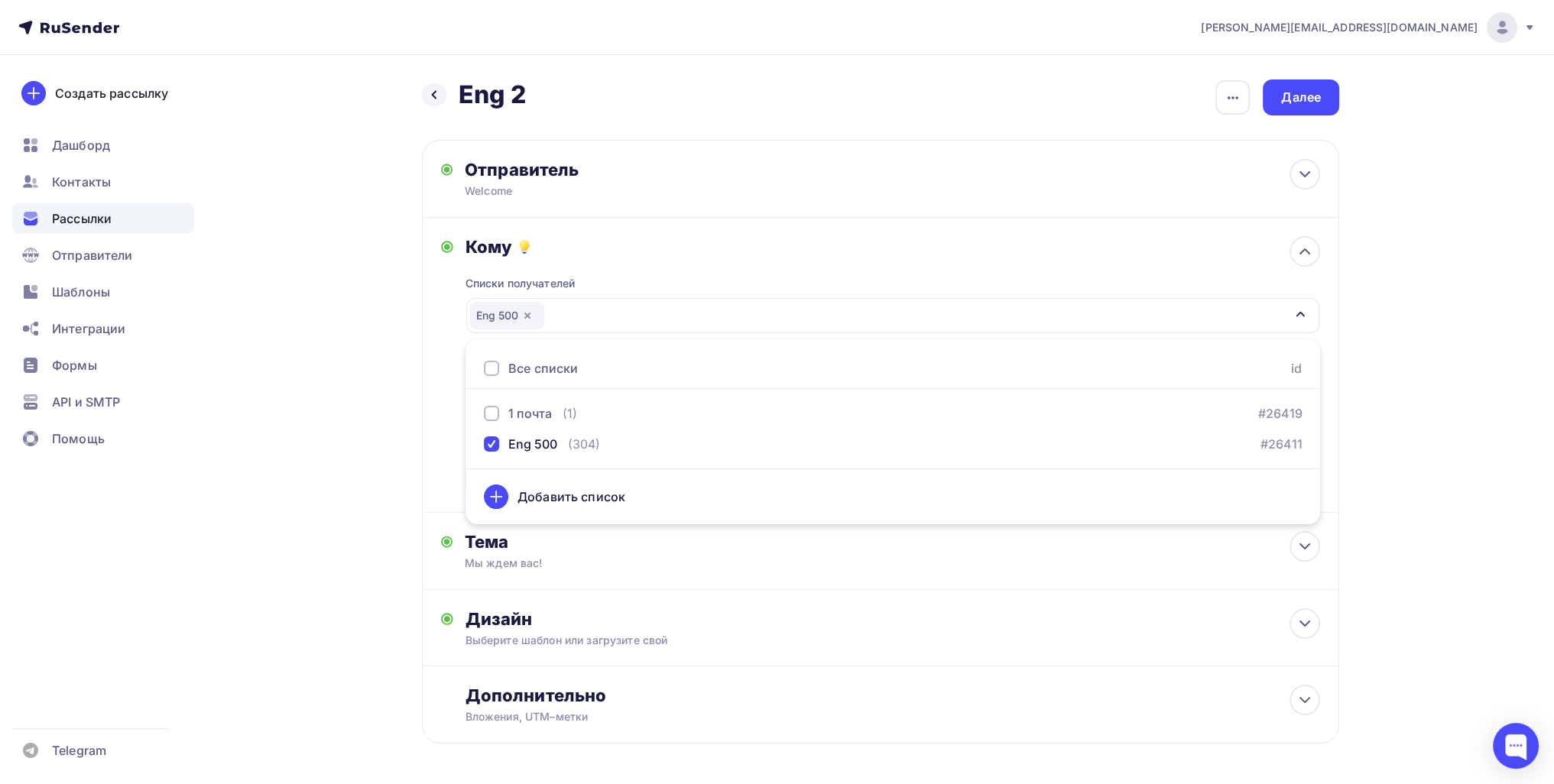
click at [532, 311] on icon "button" at bounding box center [527, 316] width 12 height 12
click at [537, 314] on div "Выберите список" at bounding box center [529, 316] width 119 height 28
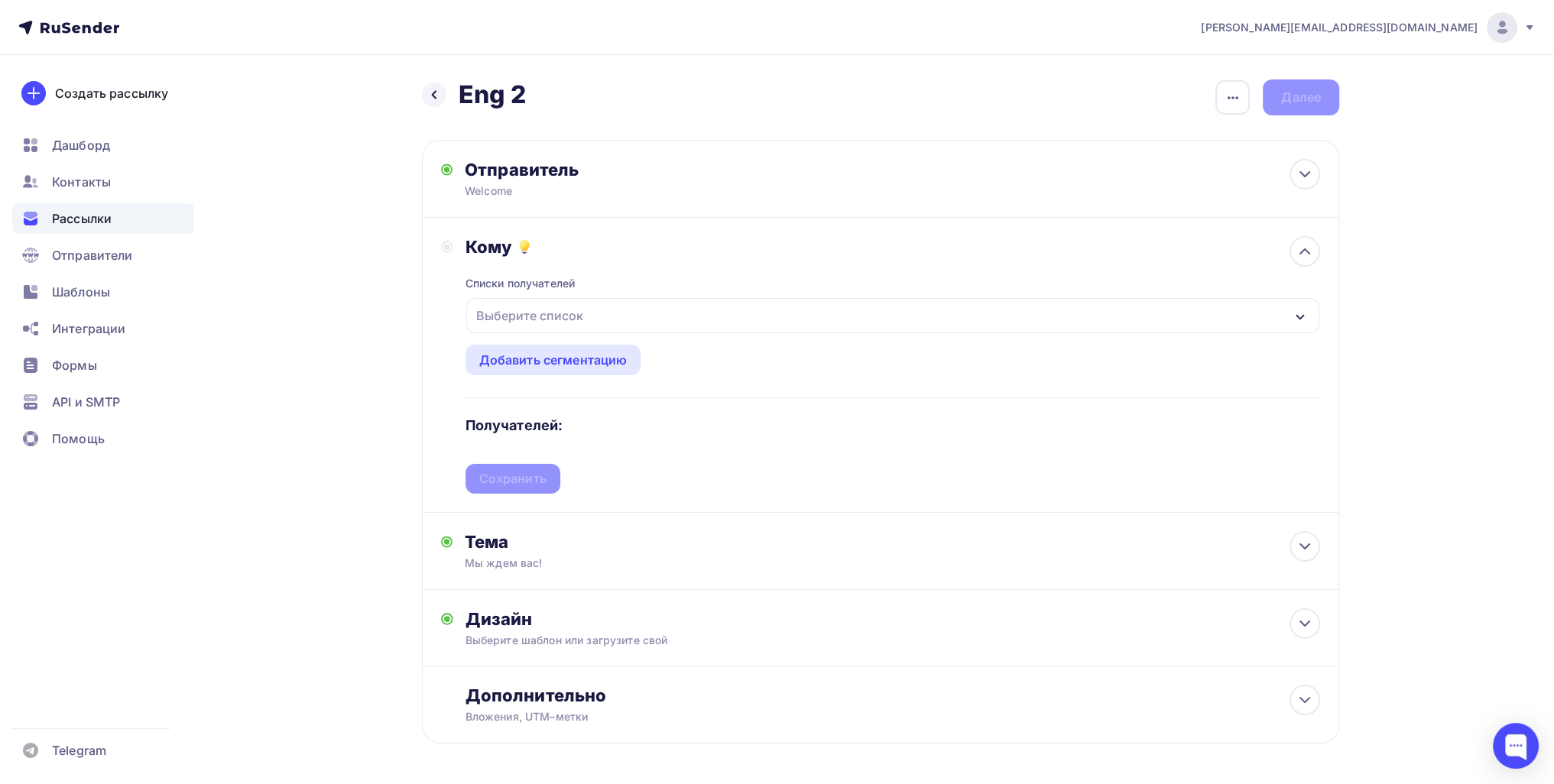
click at [565, 301] on div "Выберите список" at bounding box center [892, 316] width 853 height 35
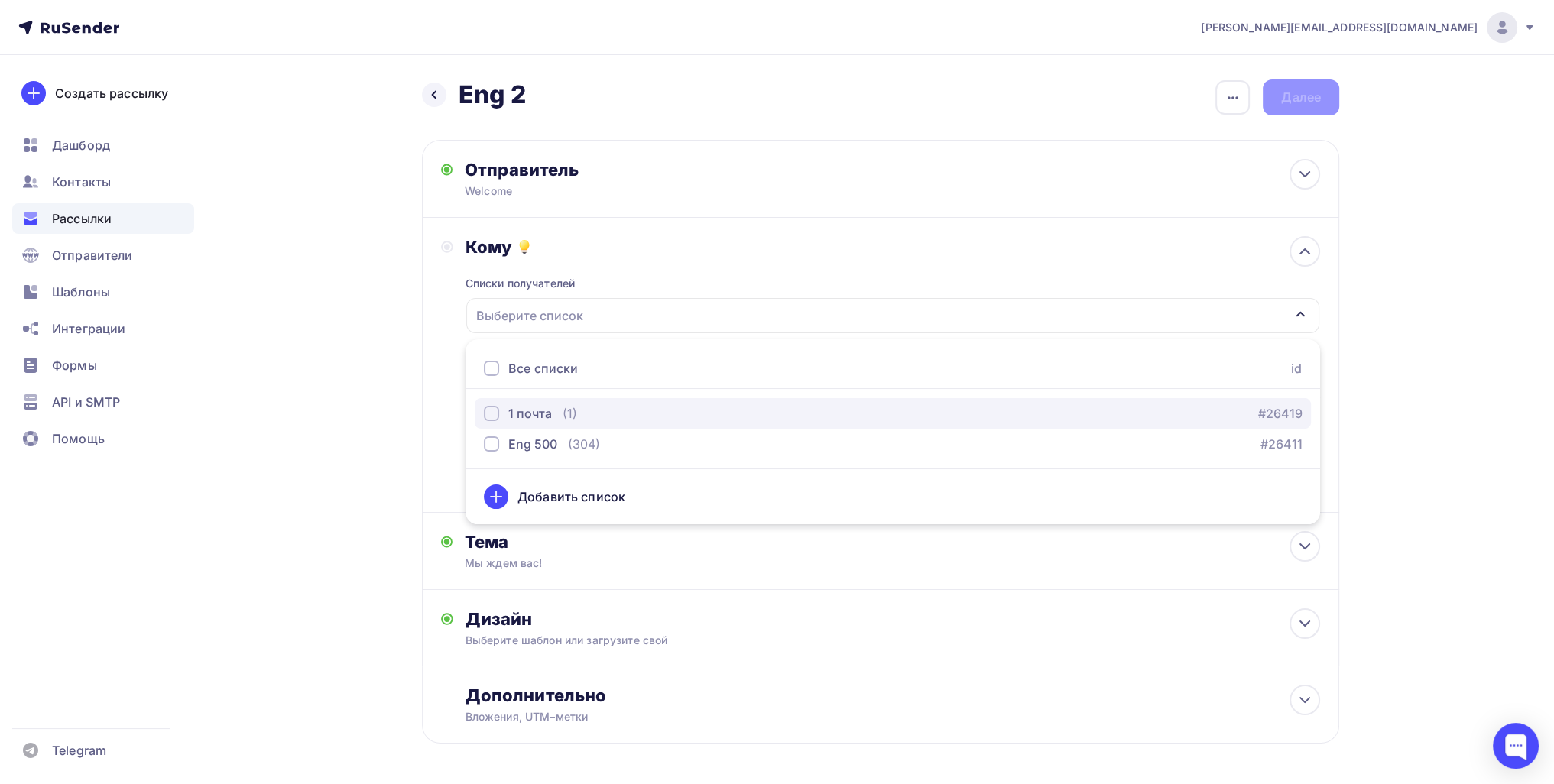
click at [535, 410] on div "1 почта" at bounding box center [529, 413] width 44 height 18
drag, startPoint x: 388, startPoint y: 431, endPoint x: 405, endPoint y: 433, distance: 17.1
click at [390, 431] on div "Назад Eng 2 Eng 2 Закончить позже Переименовать рассылку Удалить Далее Отправит…" at bounding box center [777, 448] width 1253 height 787
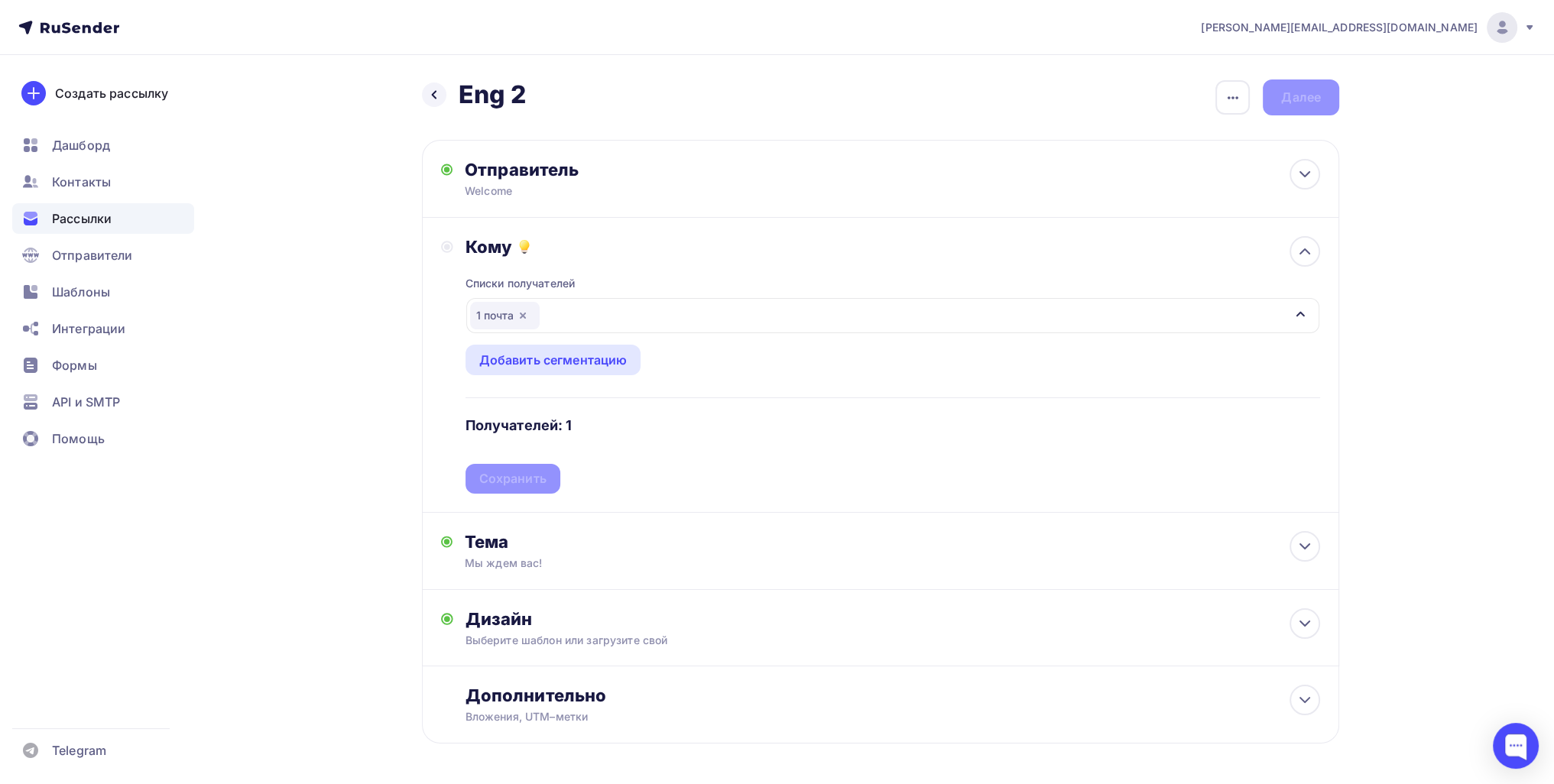
click at [505, 490] on div "Списки получателей 1 почта Все списки id 1 почта (1) #26419 Eng 500 (304) #2641…" at bounding box center [892, 376] width 855 height 236
click at [505, 477] on div "Сохранить" at bounding box center [513, 478] width 67 height 18
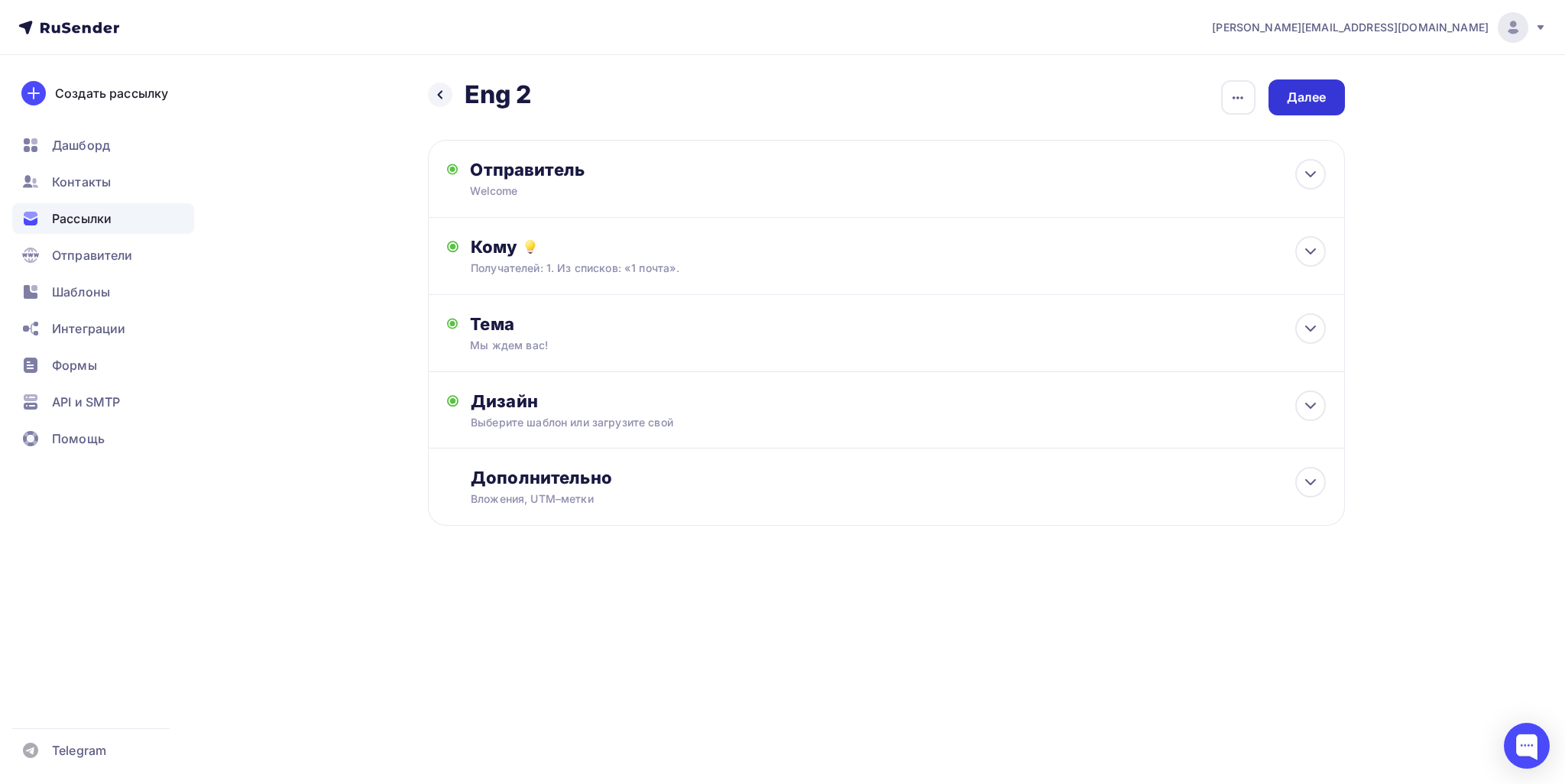
click at [1324, 110] on div "Далее" at bounding box center [1307, 97] width 77 height 36
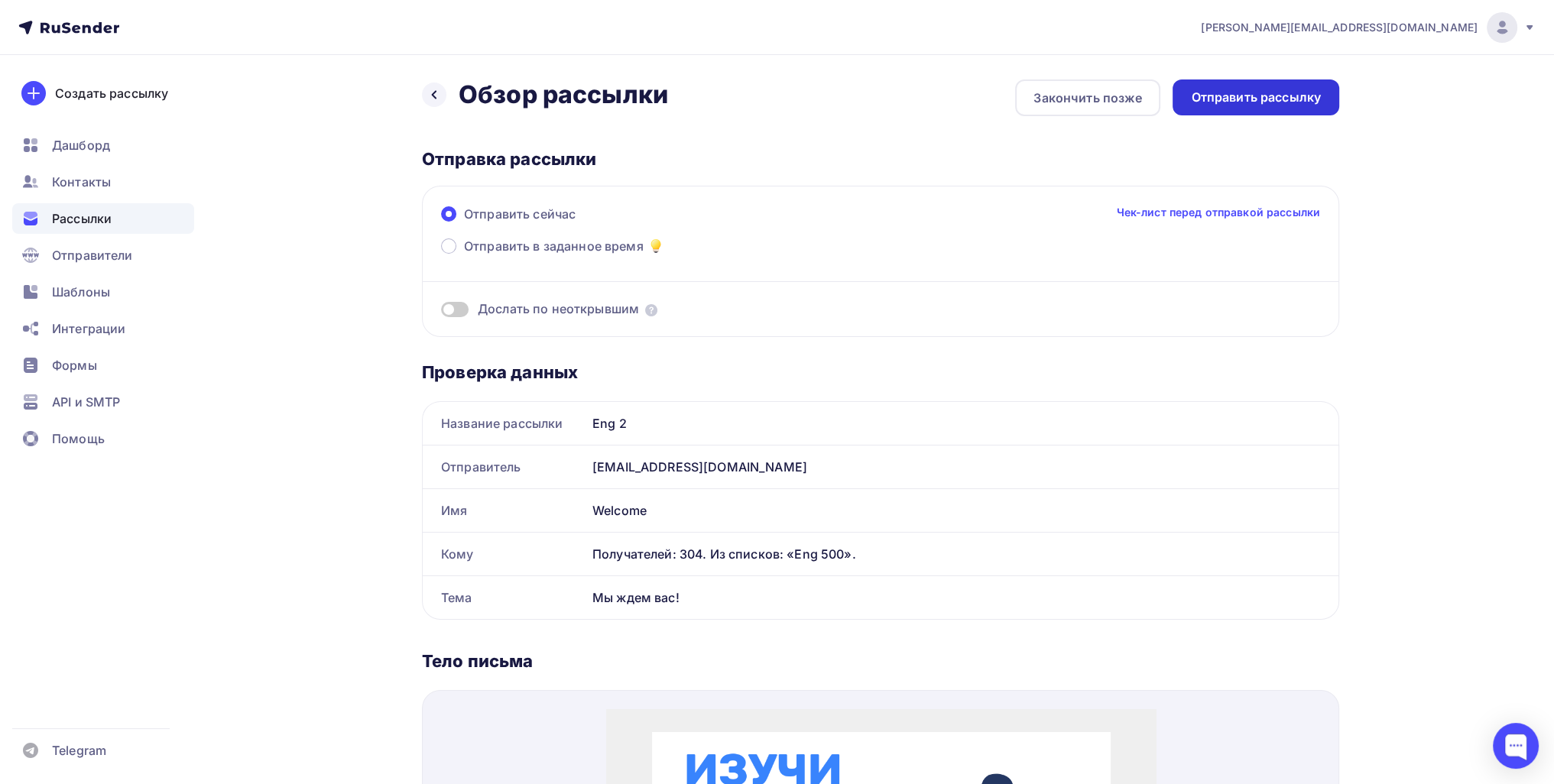
click at [1311, 115] on div "Отправить рассылку" at bounding box center [1256, 97] width 167 height 36
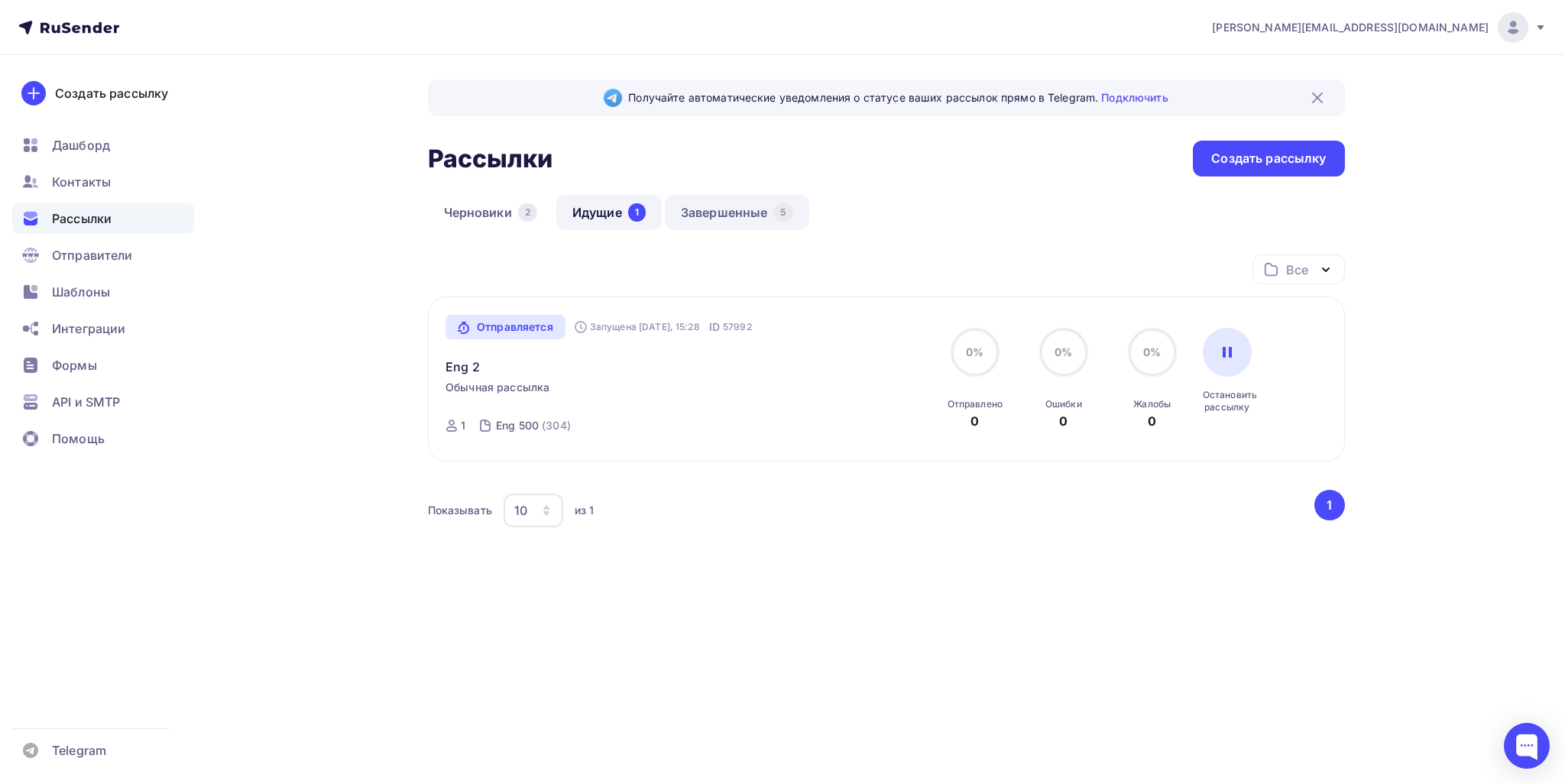
click at [719, 205] on link "Завершенные 5" at bounding box center [737, 213] width 145 height 35
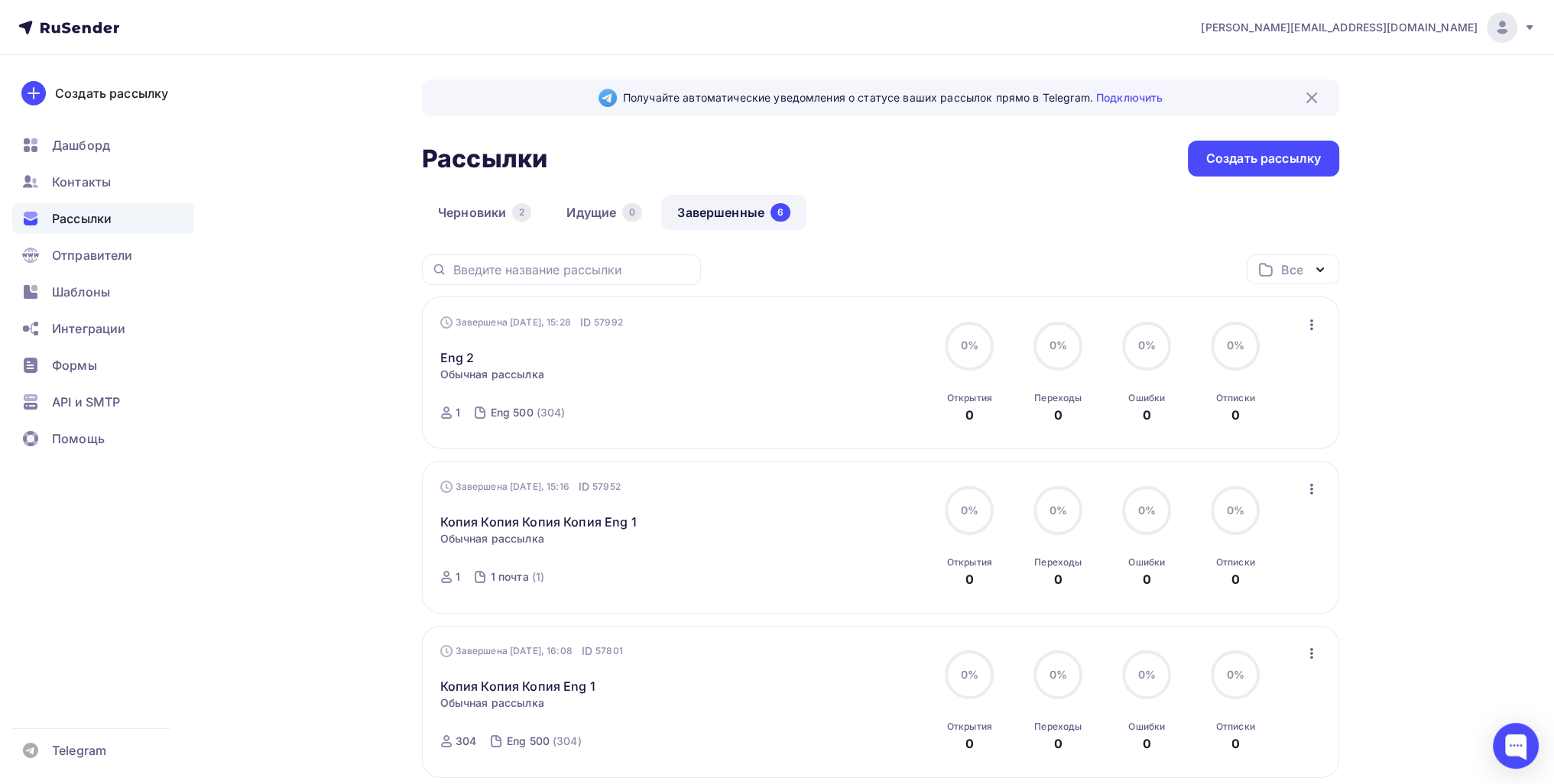
click at [1324, 323] on div "Завершена [DATE], 15:28 ID 57992 Eng 2 Статистика Обзор рассылки Копировать в н…" at bounding box center [880, 372] width 917 height 152
click at [1338, 317] on div "Завершена [DATE], 15:28 ID 57992 Eng 2 Статистика Обзор рассылки Копировать в н…" at bounding box center [880, 372] width 917 height 152
click at [1299, 330] on div "Завершена [DATE], 15:28 ID 57992 Eng 2 Статистика Обзор рассылки Копировать в н…" at bounding box center [881, 372] width 881 height 116
click at [1314, 318] on icon "button" at bounding box center [1311, 324] width 18 height 18
click at [1269, 424] on div "Копировать в новую" at bounding box center [1240, 425] width 157 height 18
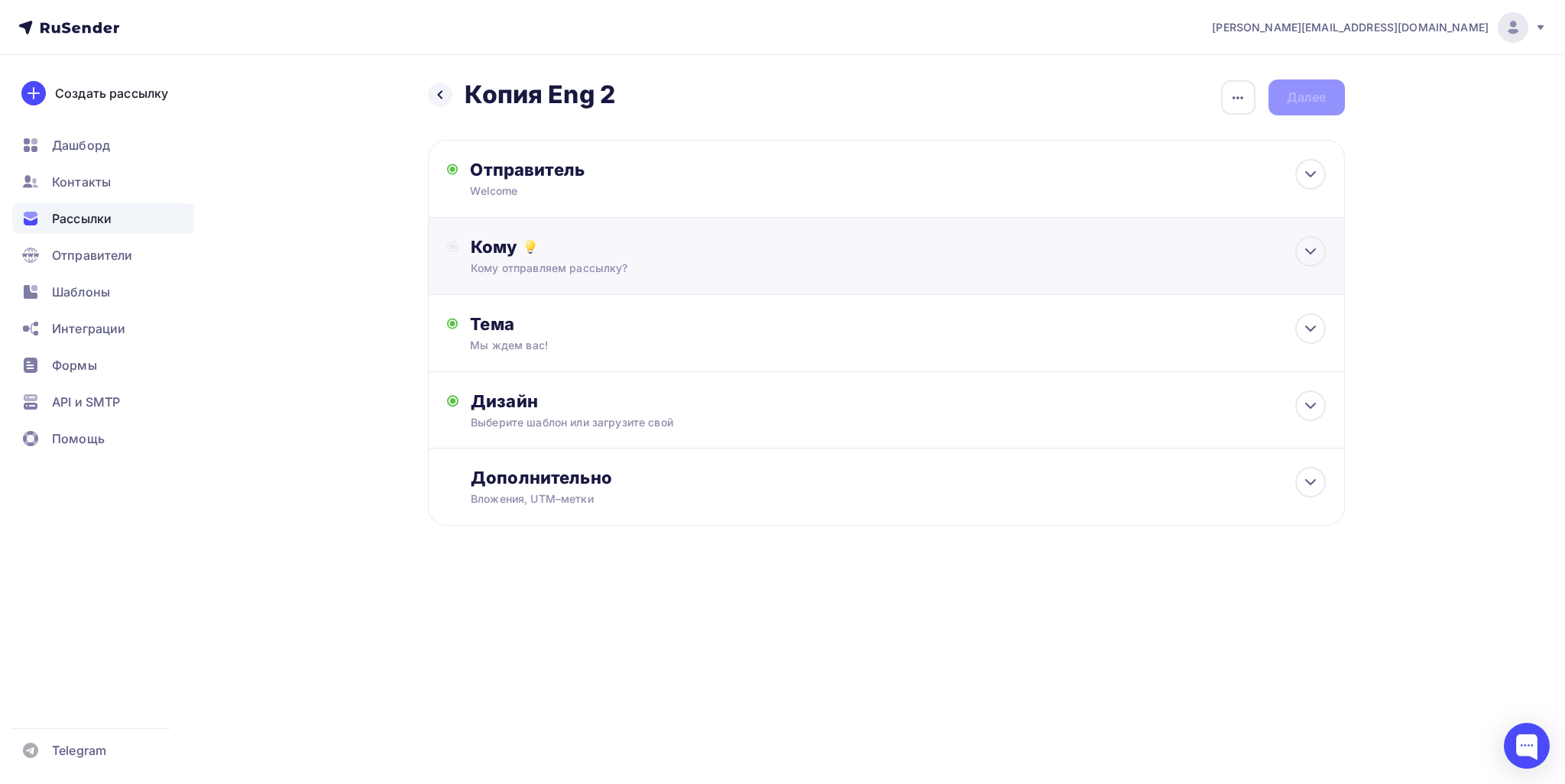
click at [535, 288] on div "Кому Кому отправляем рассылку? Списки получателей Выберите список Все списки id…" at bounding box center [886, 256] width 918 height 77
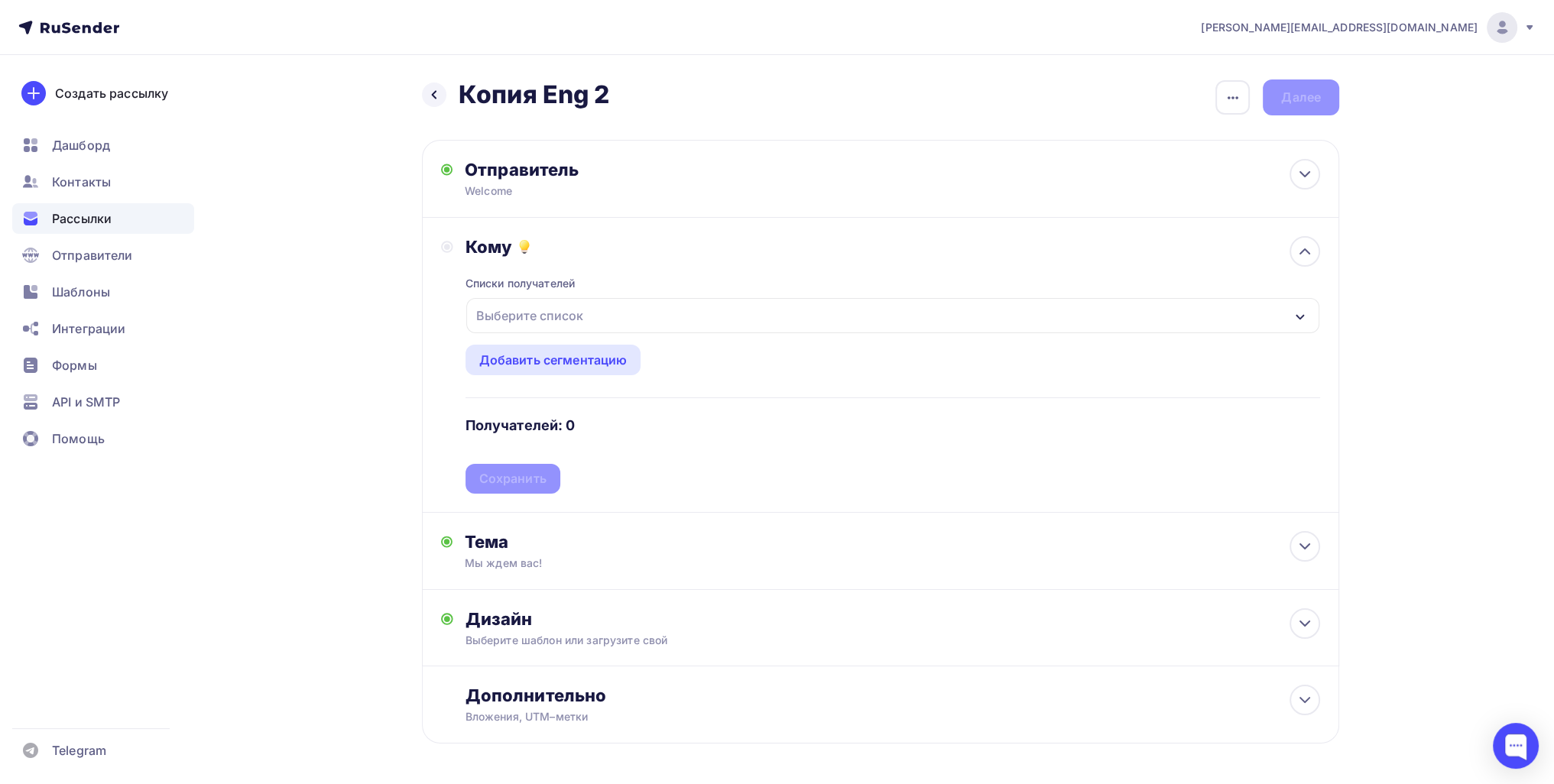
click at [526, 320] on div "Выберите список" at bounding box center [529, 316] width 119 height 28
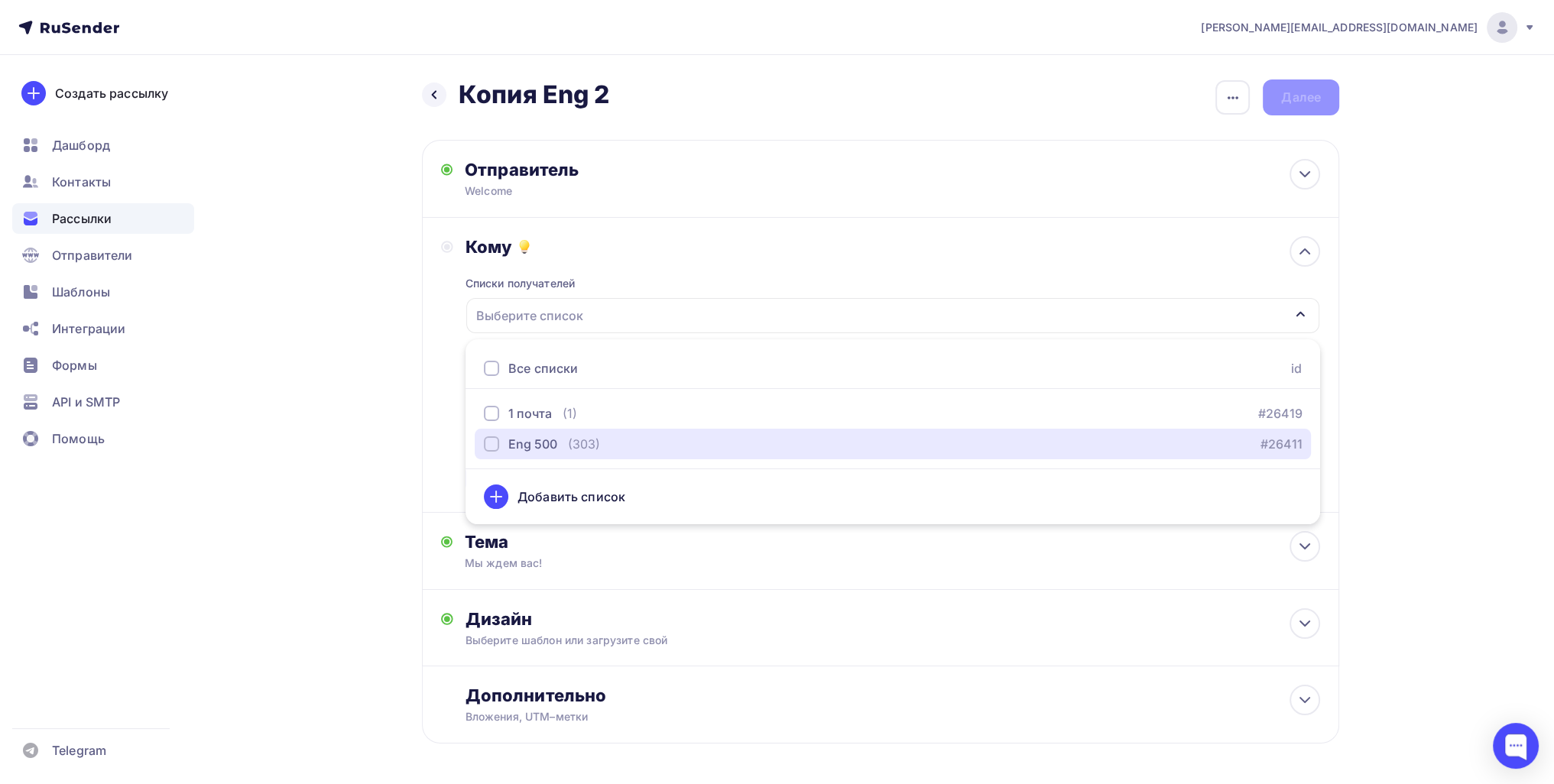
drag, startPoint x: 539, startPoint y: 431, endPoint x: 373, endPoint y: 421, distance: 166.3
click at [538, 431] on button "Eng 500 (303) #26411" at bounding box center [892, 444] width 836 height 31
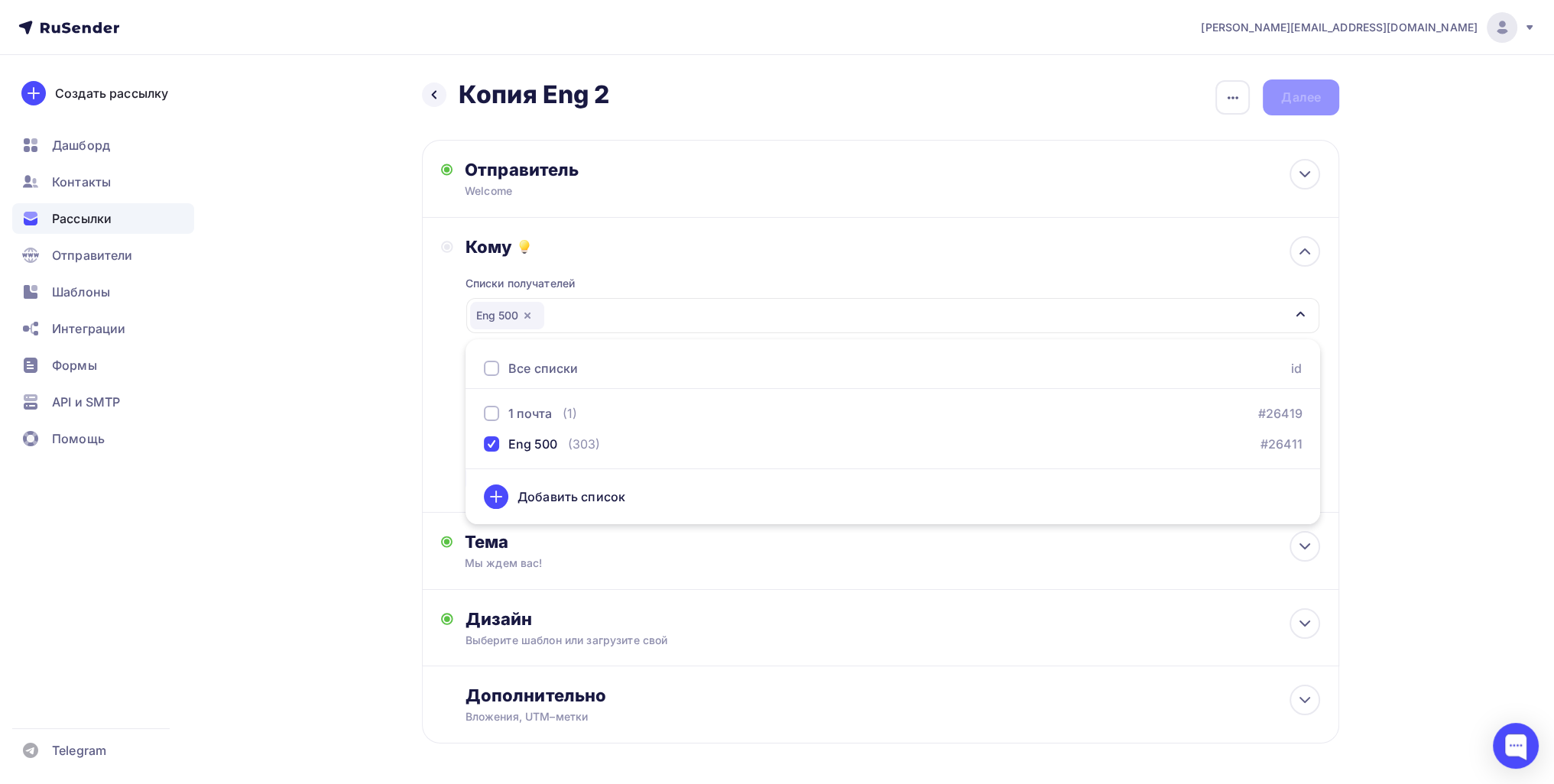
drag, startPoint x: 332, startPoint y: 418, endPoint x: 432, endPoint y: 446, distance: 103.8
click at [335, 418] on div "Назад Копия Eng 2 Копия Eng 2 Закончить позже Переименовать рассылку Удалить Да…" at bounding box center [777, 448] width 1253 height 787
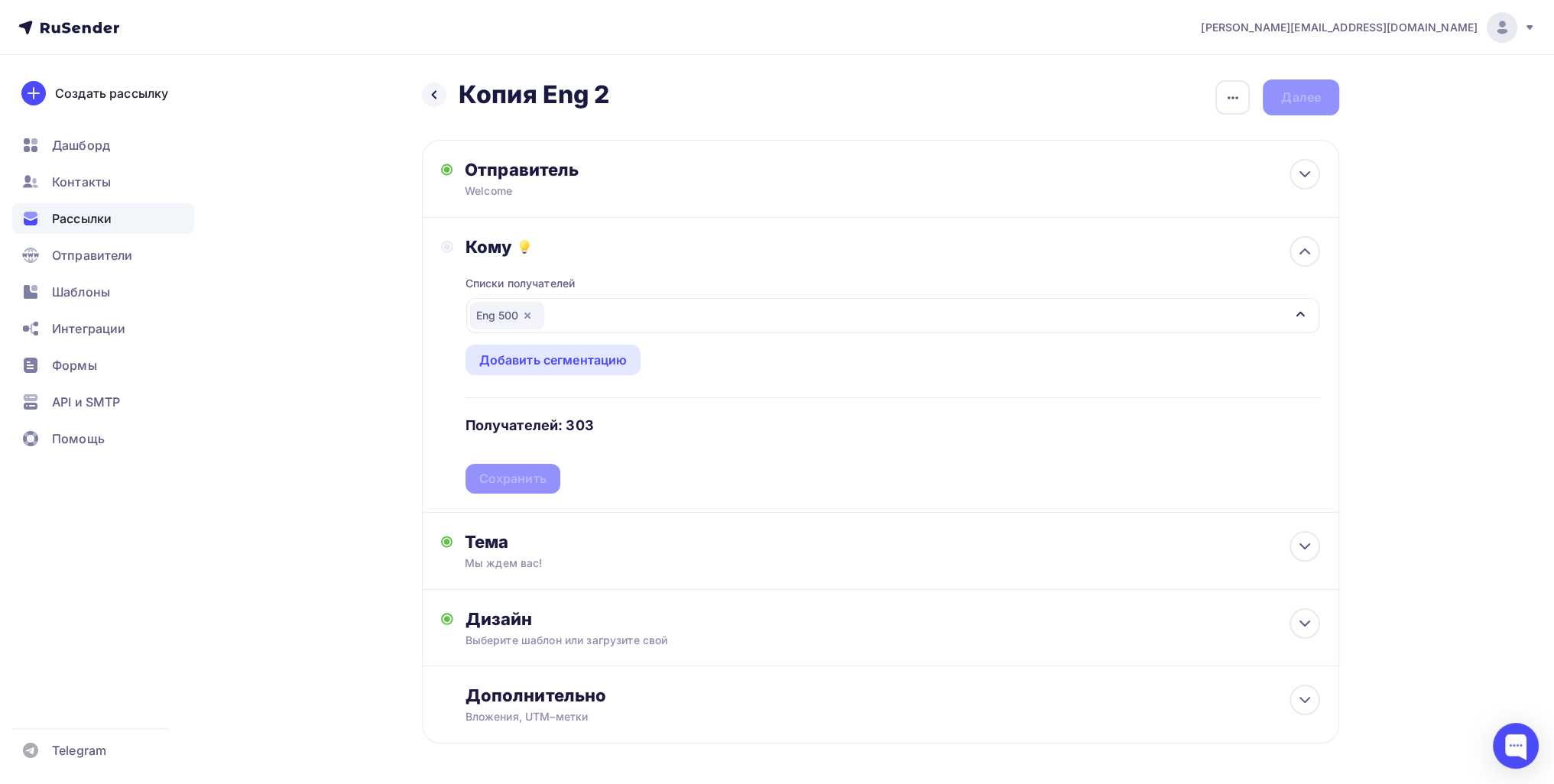
click at [546, 480] on div "Списки получателей Eng 500 Все списки id 1 почта (1) #26419 Eng 500 (303) #2641…" at bounding box center [892, 376] width 855 height 236
click at [520, 470] on div "Сохранить" at bounding box center [513, 478] width 67 height 18
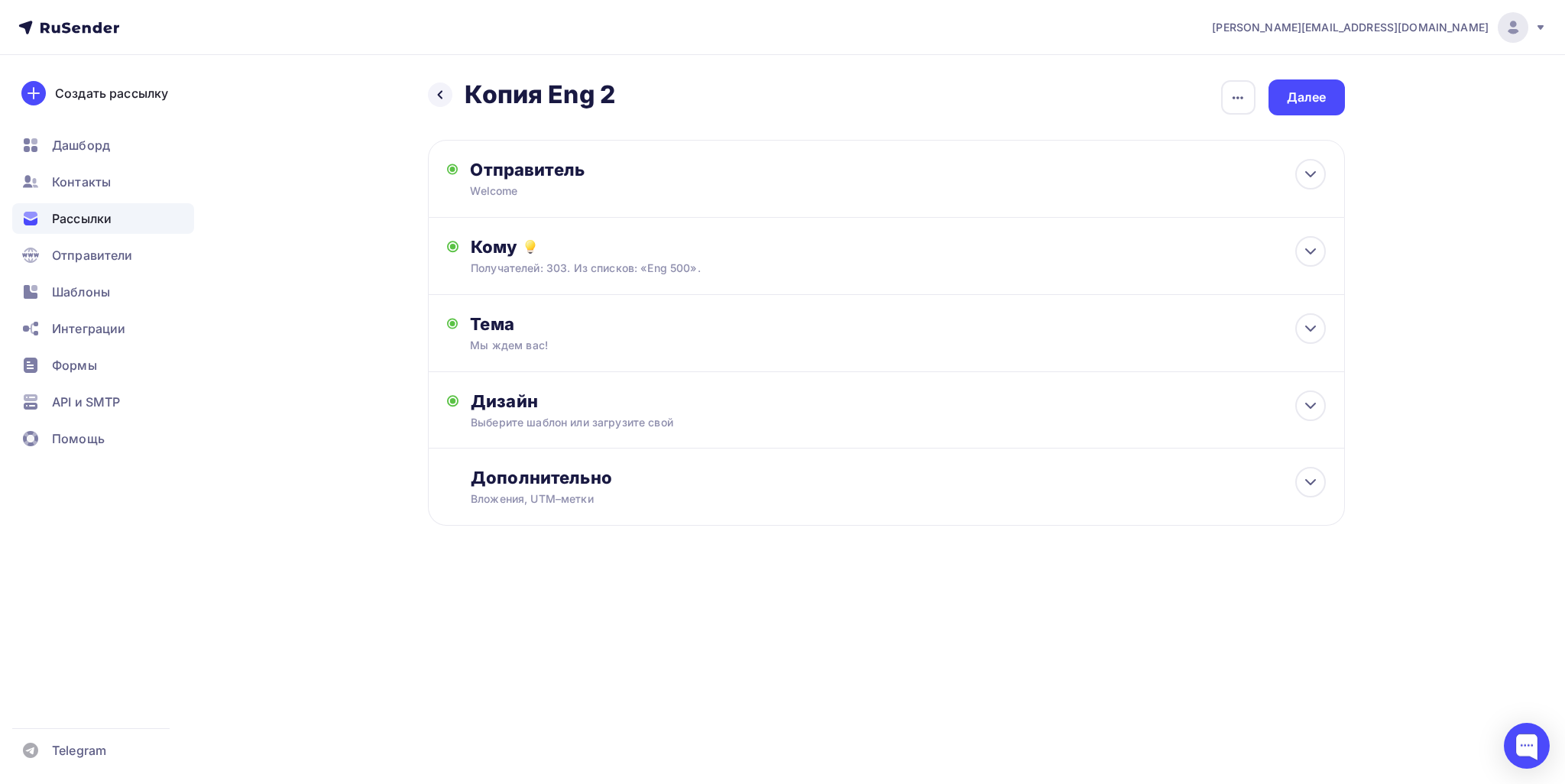
drag, startPoint x: 1291, startPoint y: 138, endPoint x: 1303, endPoint y: 122, distance: 20.0
click at [1295, 139] on div "Назад Копия Eng 2 Копия Eng 2 Закончить позже Переименовать рассылку Удалить Да…" at bounding box center [886, 321] width 918 height 483
click at [1304, 114] on div "Далее" at bounding box center [1307, 97] width 77 height 36
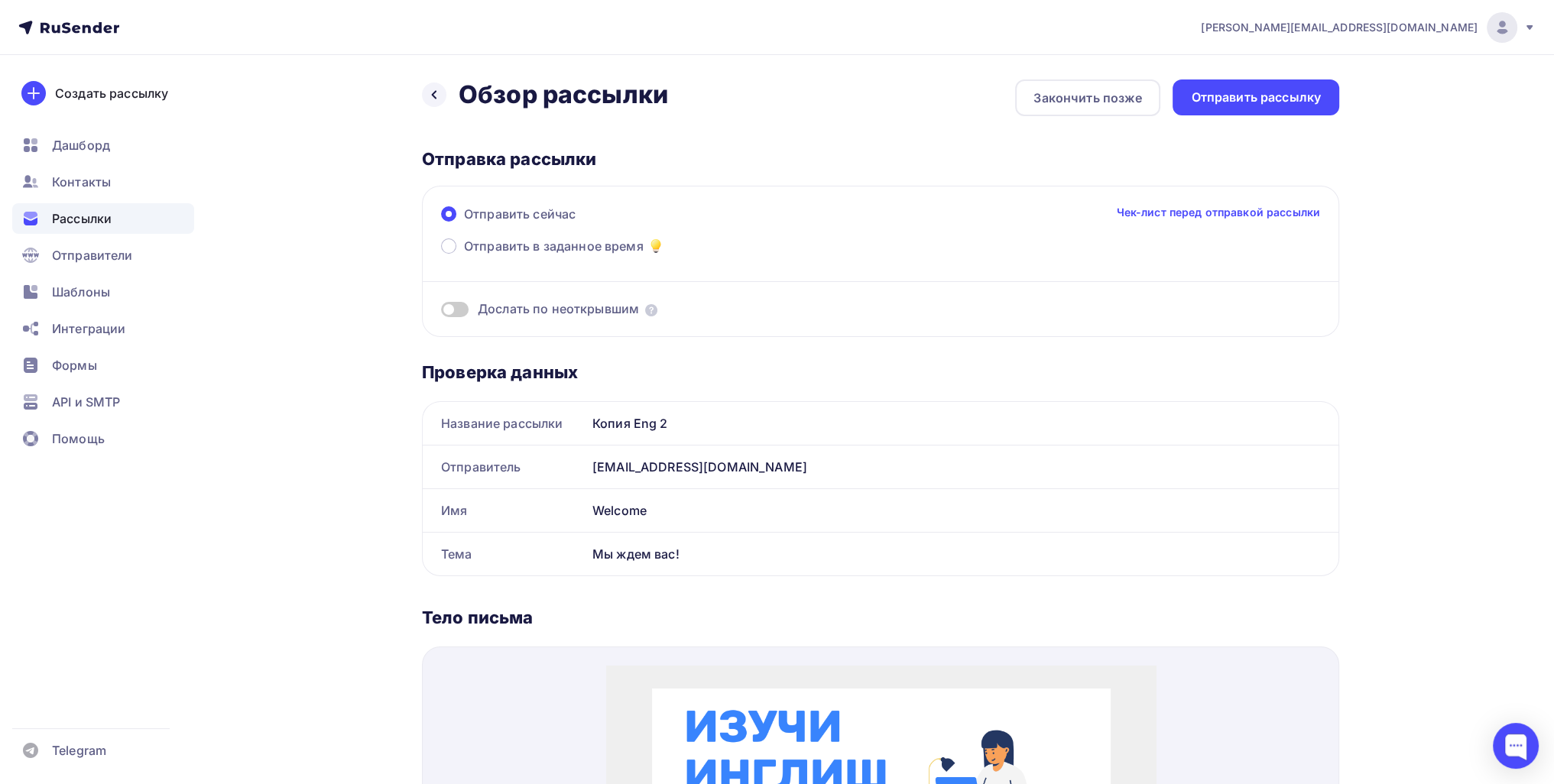
click at [1279, 119] on div "Назад Обзор рассылки Обзор рассылки Закончить позже Отправить рассылку Отправка…" at bounding box center [880, 700] width 917 height 1241
click at [1279, 102] on div "Отправить рассылку" at bounding box center [1256, 97] width 130 height 18
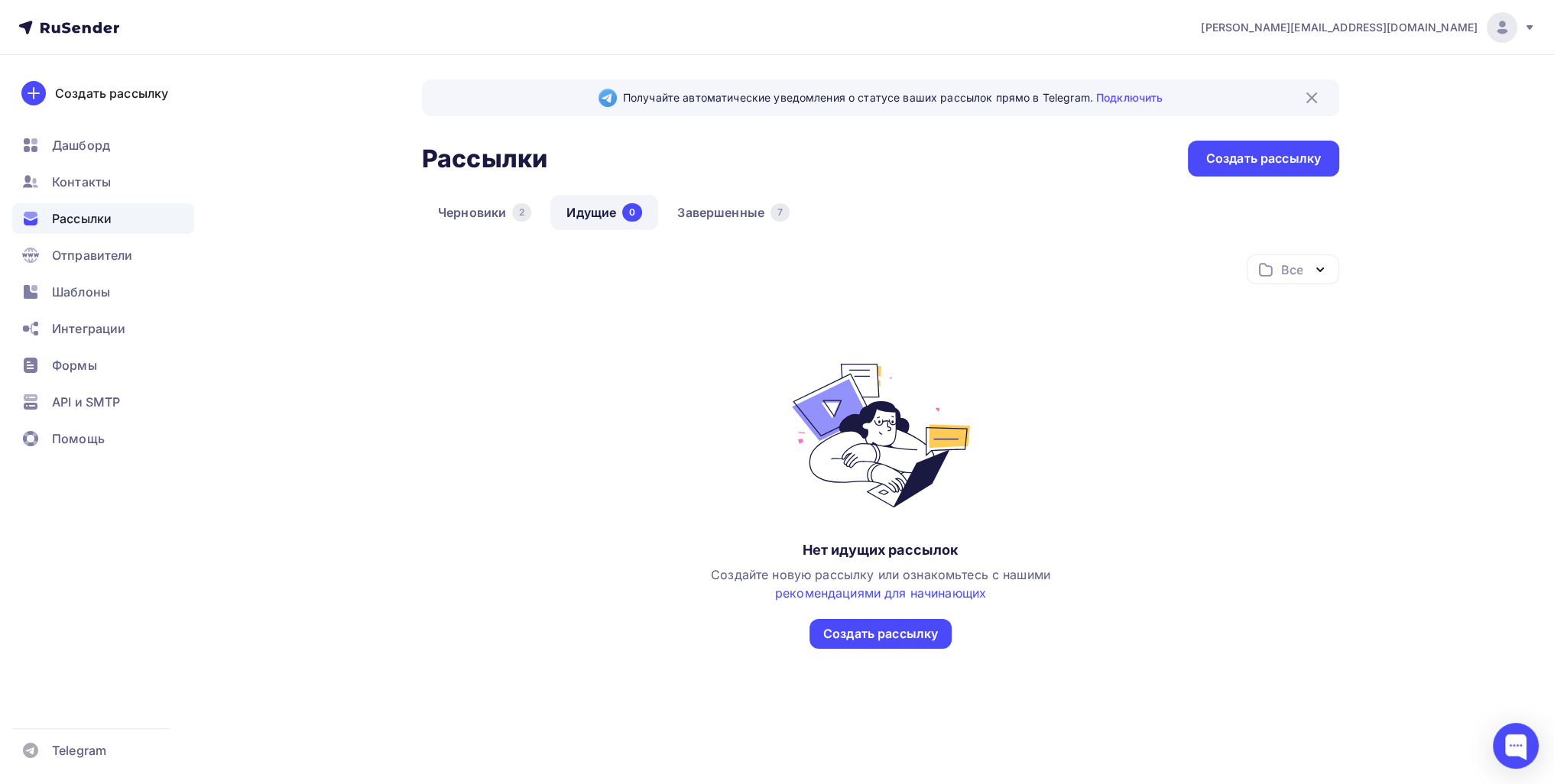
click at [715, 187] on div "Получайте автоматические уведомления о статусе ваших рассылок прямо в Telegram.…" at bounding box center [880, 402] width 917 height 644
click at [718, 215] on link "Завершенные 7" at bounding box center [733, 213] width 145 height 35
